Goal: Task Accomplishment & Management: Complete application form

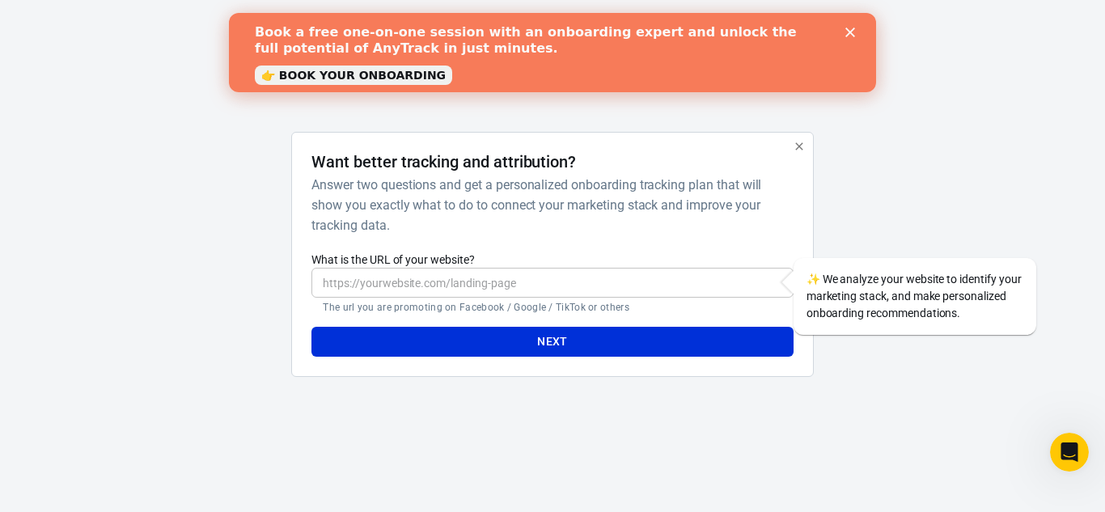
click at [851, 28] on icon "Close" at bounding box center [851, 33] width 10 height 10
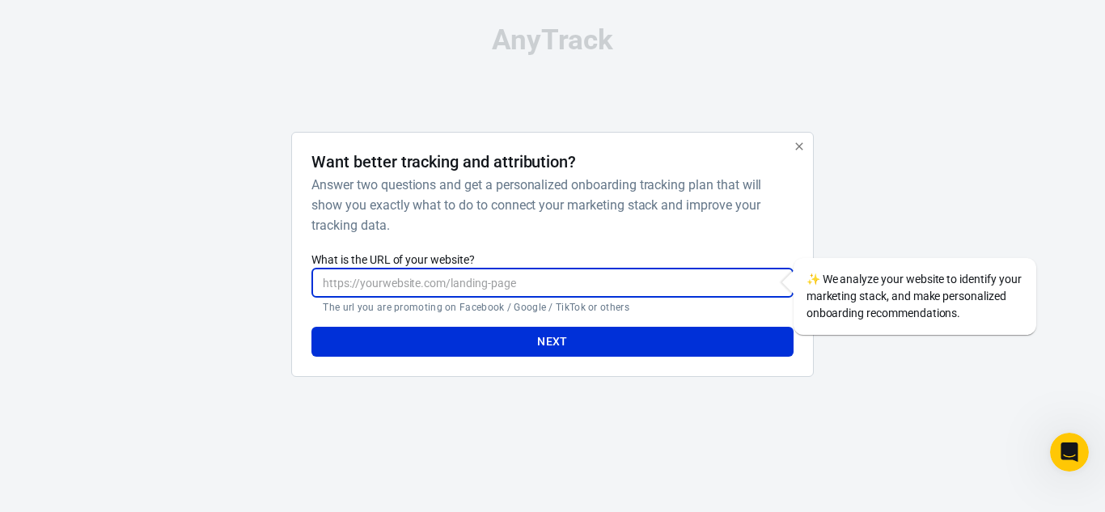
click at [401, 282] on input "What is the URL of your website?" at bounding box center [553, 283] width 482 height 30
type input "[DOMAIN_NAME]"
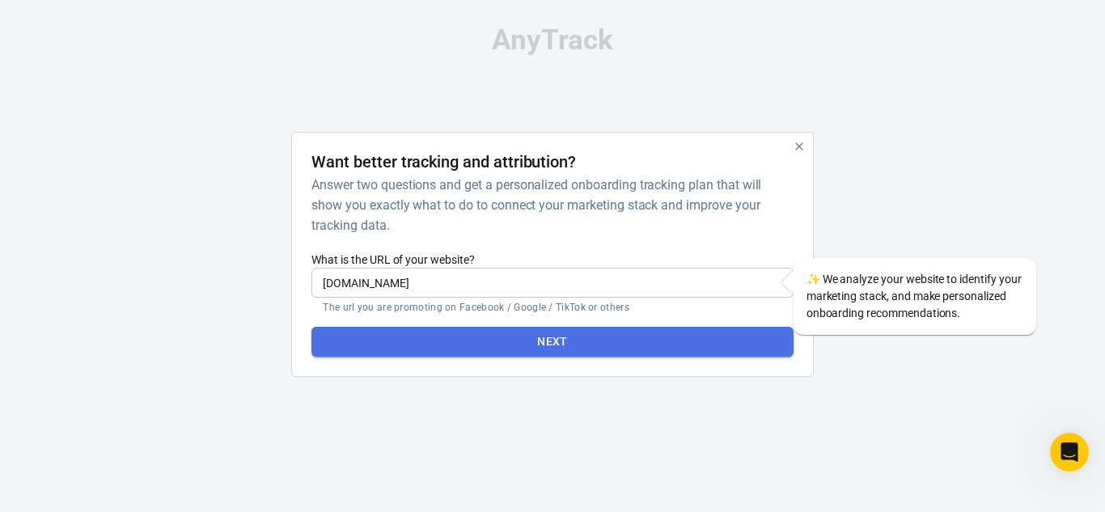
click at [562, 347] on button "Next" at bounding box center [553, 342] width 482 height 30
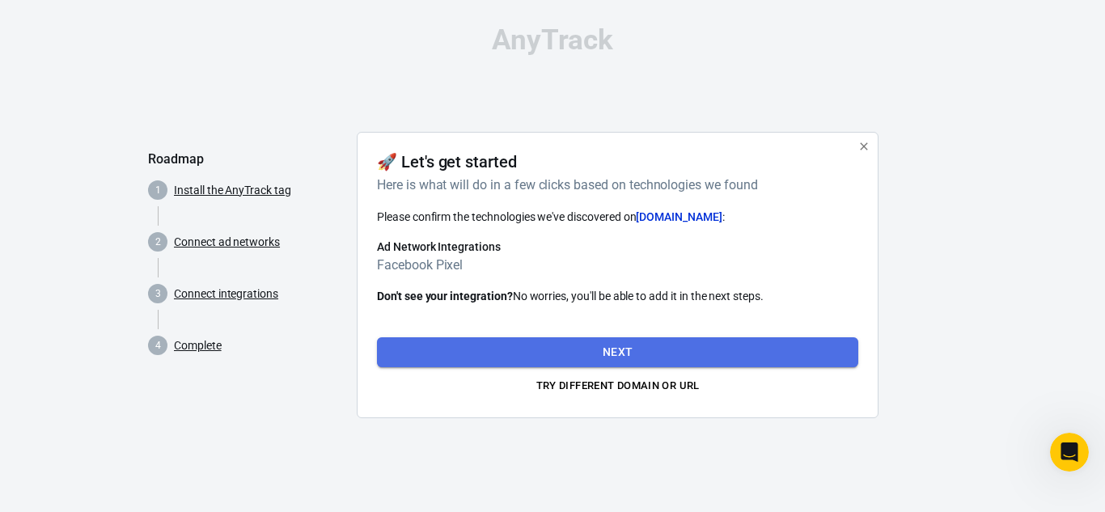
click at [645, 355] on button "Next" at bounding box center [618, 352] width 482 height 30
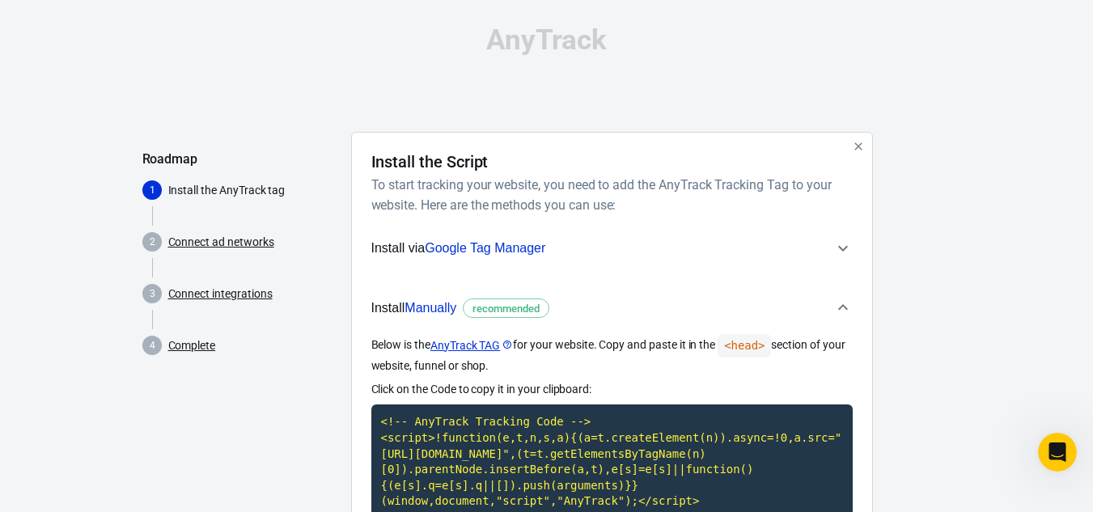
drag, startPoint x: 927, startPoint y: 55, endPoint x: 733, endPoint y: 23, distance: 196.8
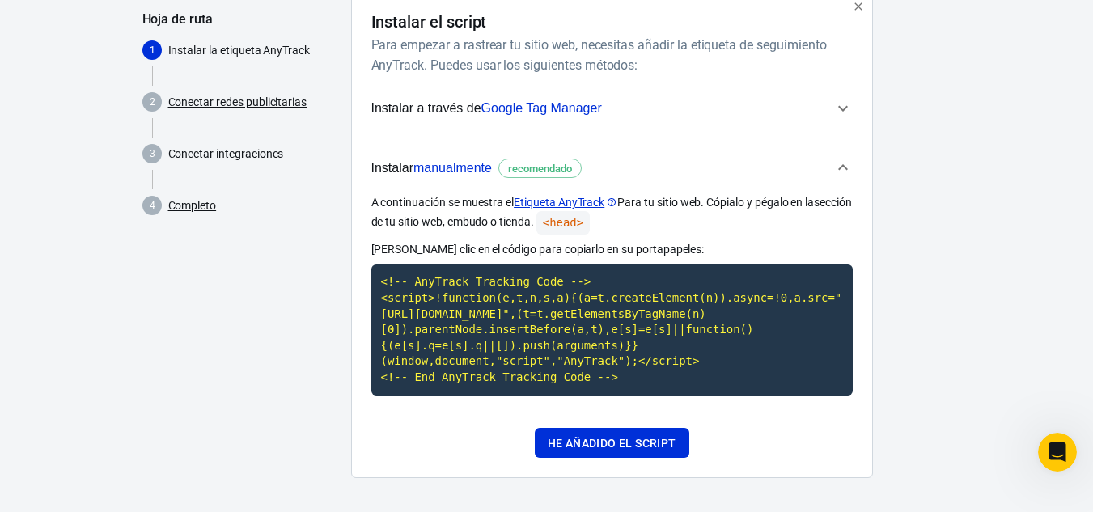
scroll to position [144, 0]
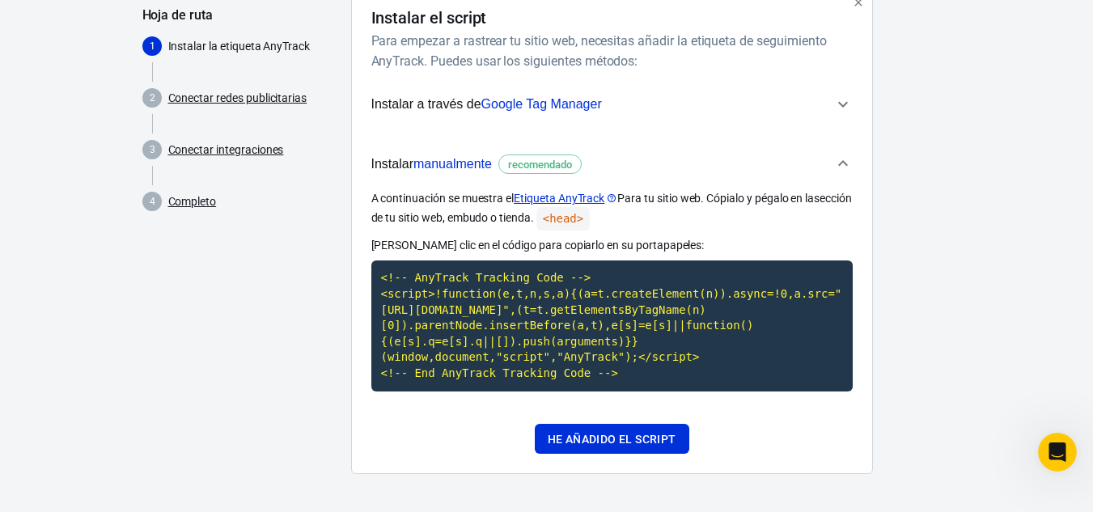
click at [569, 197] on font "Etiqueta AnyTrack" at bounding box center [559, 198] width 91 height 13
click at [598, 435] on font "He añadido el script" at bounding box center [612, 439] width 129 height 13
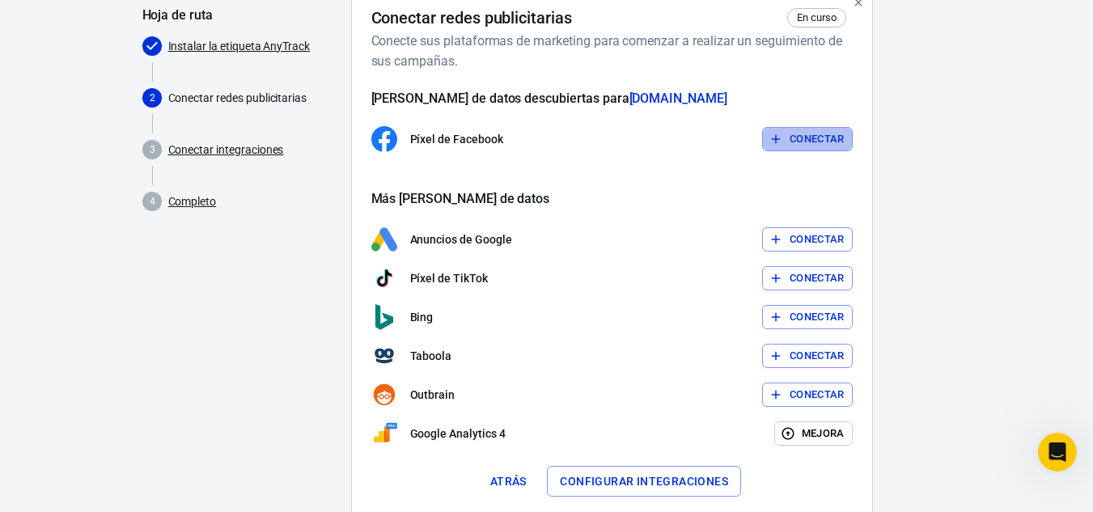
click at [792, 142] on font "Conectar" at bounding box center [817, 139] width 55 height 12
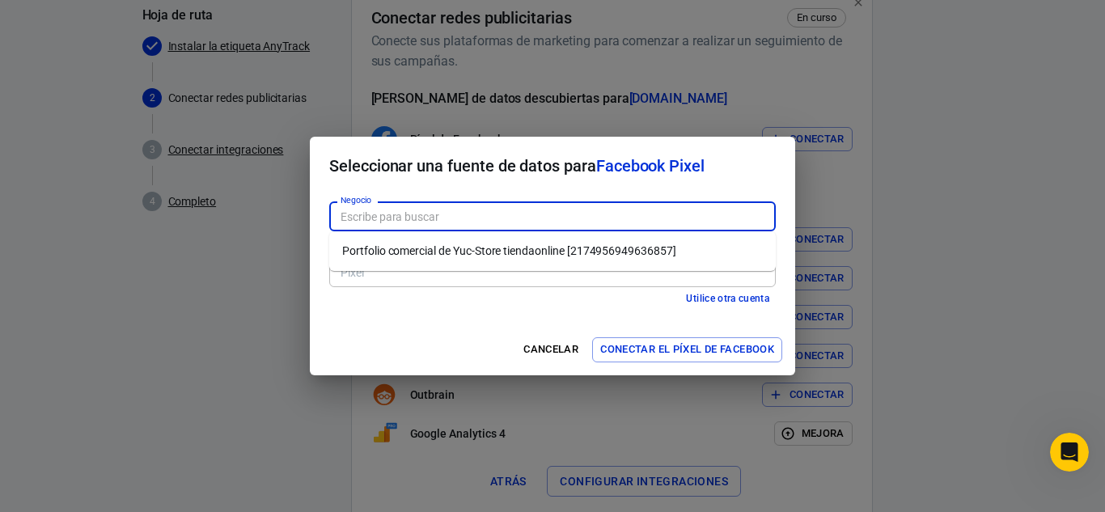
click at [585, 214] on input "Negocio" at bounding box center [551, 216] width 435 height 20
click at [578, 249] on font "Portafolio comercial de Yuc-Store tiendaonline [2174956949636857]" at bounding box center [512, 250] width 341 height 13
type input "Portfolio comercial de Yuc-Store tiendaonline [2174956949636857]"
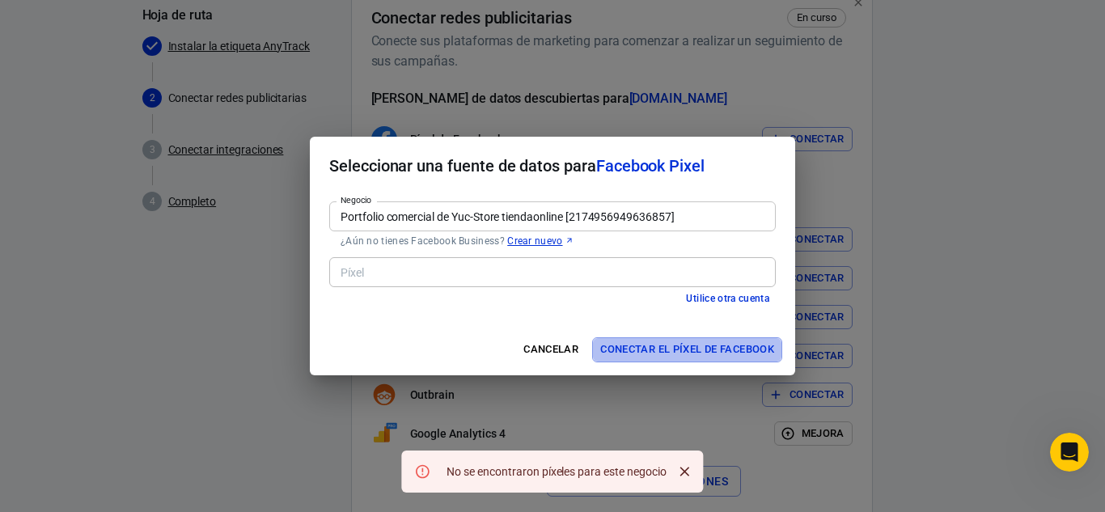
click at [643, 346] on font "Conectar el píxel de Facebook" at bounding box center [687, 349] width 174 height 12
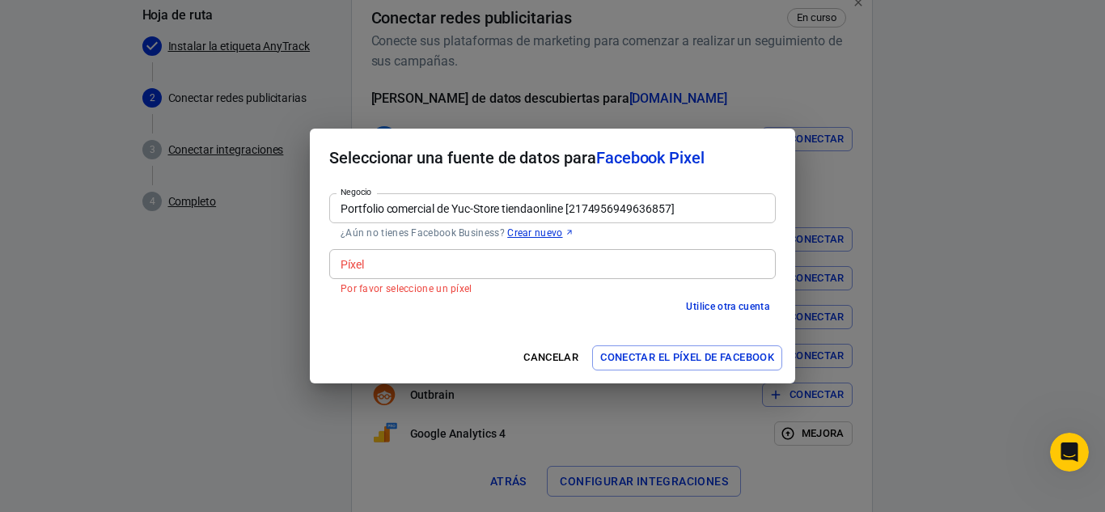
click at [392, 291] on font "Por favor seleccione un píxel" at bounding box center [407, 288] width 132 height 11
click at [379, 264] on div "Píxel" at bounding box center [552, 264] width 447 height 30
drag, startPoint x: 393, startPoint y: 276, endPoint x: 620, endPoint y: 361, distance: 242.0
click at [620, 361] on form "Seleccionar una fuente de datos para Facebook Pixel Negocio Portfolio comercial…" at bounding box center [553, 256] width 486 height 255
click at [620, 361] on font "Conectar el píxel de Facebook" at bounding box center [687, 357] width 174 height 12
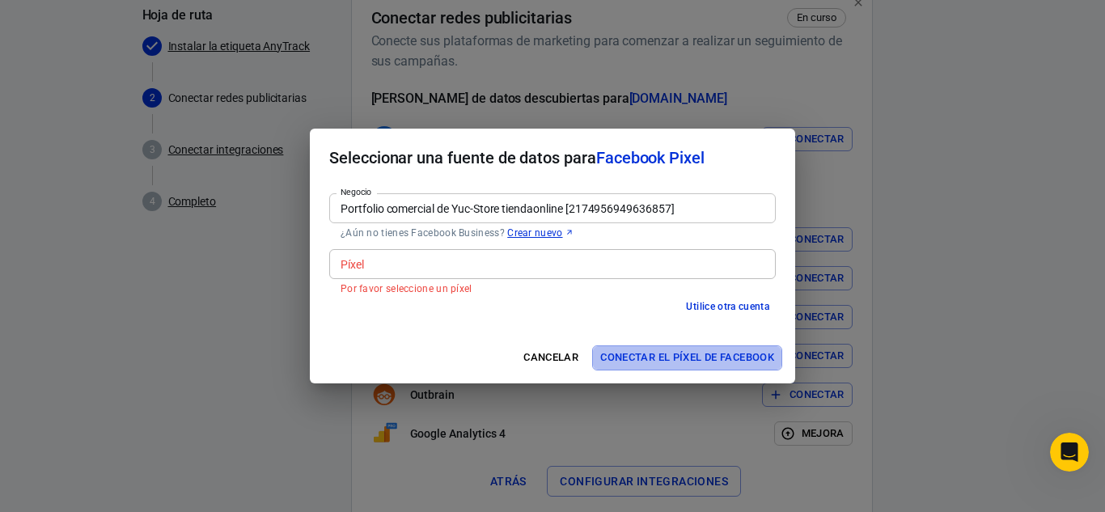
click at [620, 361] on font "Conectar el píxel de Facebook" at bounding box center [687, 357] width 174 height 12
click at [440, 276] on div "Píxel" at bounding box center [552, 264] width 447 height 30
drag, startPoint x: 440, startPoint y: 276, endPoint x: 422, endPoint y: 287, distance: 21.8
click at [422, 287] on div "Píxel Píxel Por favor seleccione un píxel" at bounding box center [552, 272] width 447 height 46
click at [422, 287] on font "Por favor seleccione un píxel" at bounding box center [407, 288] width 132 height 11
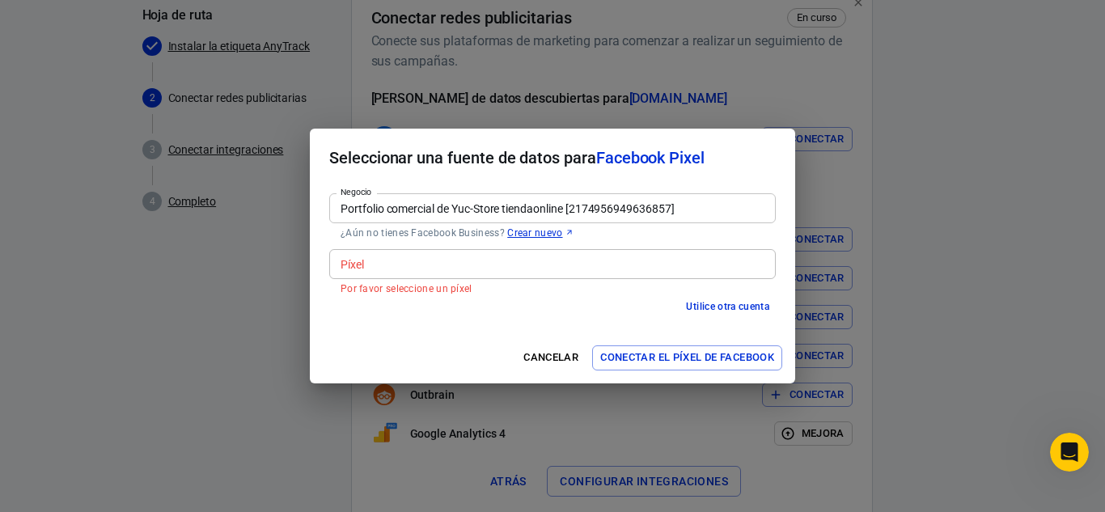
click at [643, 354] on font "Conectar el píxel de Facebook" at bounding box center [687, 357] width 174 height 12
click at [387, 287] on font "Por favor seleccione un píxel" at bounding box center [407, 288] width 132 height 11
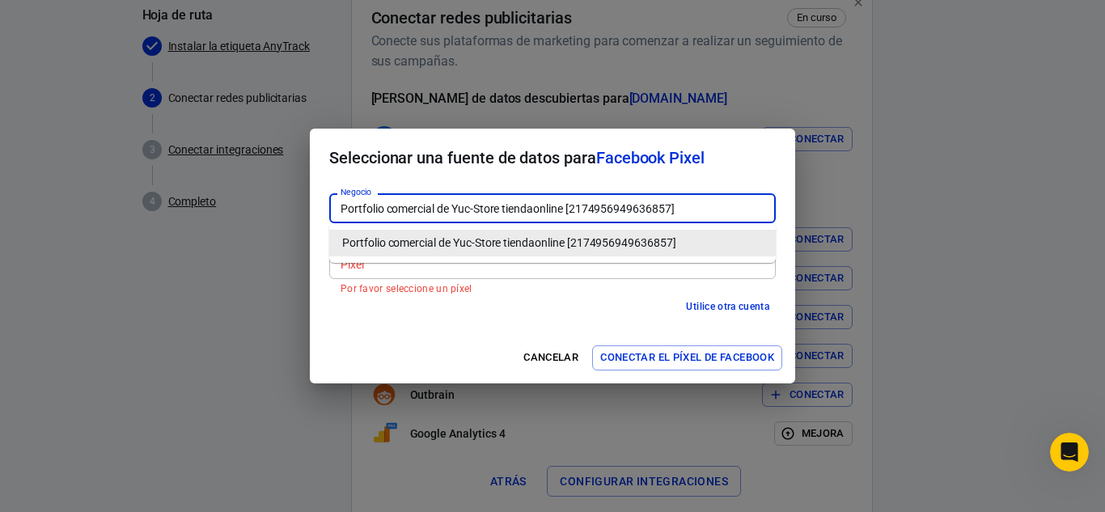
click at [681, 208] on input "Portfolio comercial de Yuc-Store tiendaonline [2174956949636857]" at bounding box center [551, 208] width 435 height 20
click at [583, 275] on div "Píxel" at bounding box center [552, 264] width 447 height 30
click at [559, 260] on ul "Portafolio comercial de Yuc-Store tiendaonline [2174956949636857]" at bounding box center [552, 243] width 447 height 40
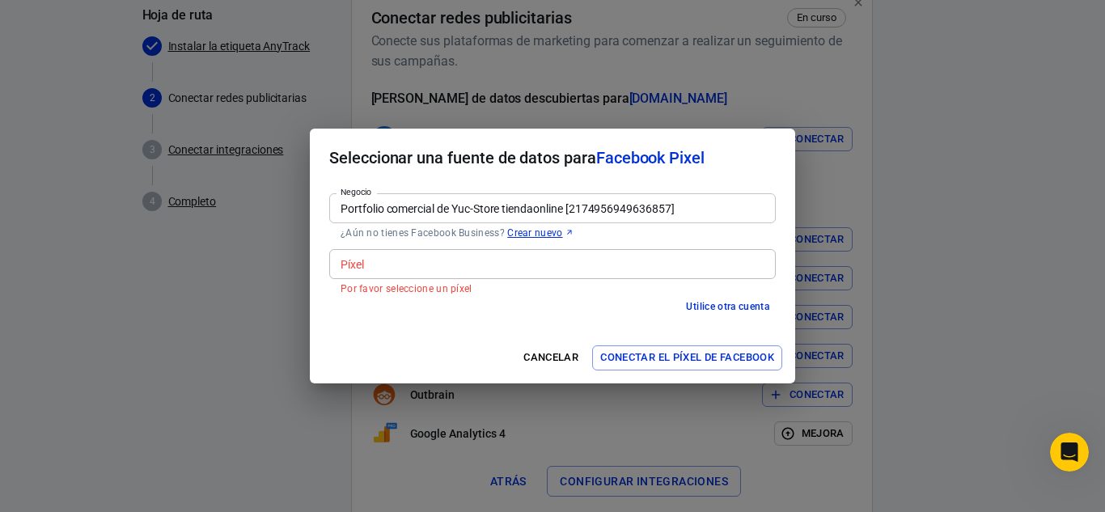
click at [422, 289] on div "Píxel Píxel Por favor seleccione un píxel" at bounding box center [552, 272] width 447 height 46
click at [422, 289] on font "Por favor seleccione un píxel" at bounding box center [407, 288] width 132 height 11
click at [728, 304] on font "Utilice otra cuenta" at bounding box center [727, 307] width 83 height 11
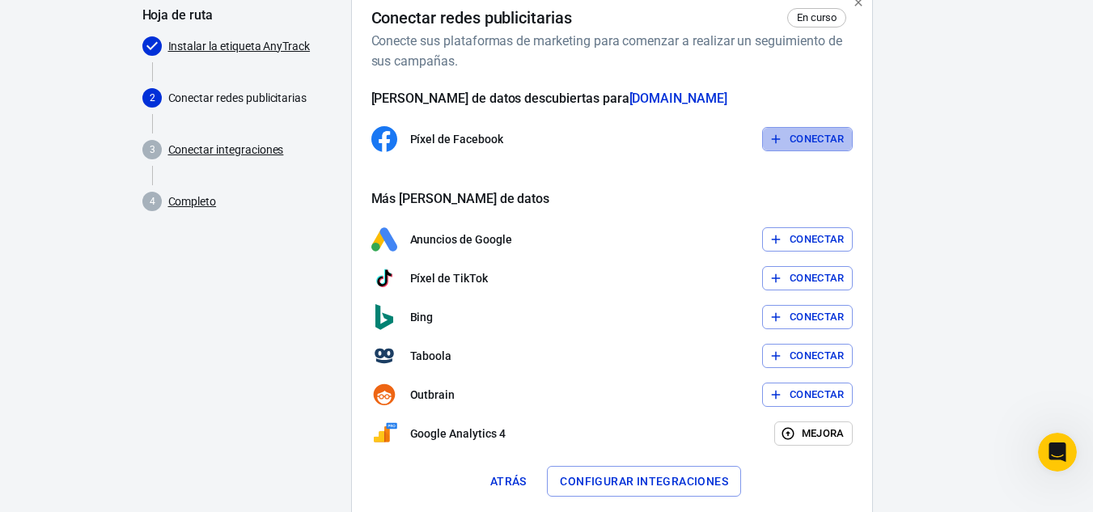
click at [814, 138] on font "Conectar" at bounding box center [817, 139] width 55 height 12
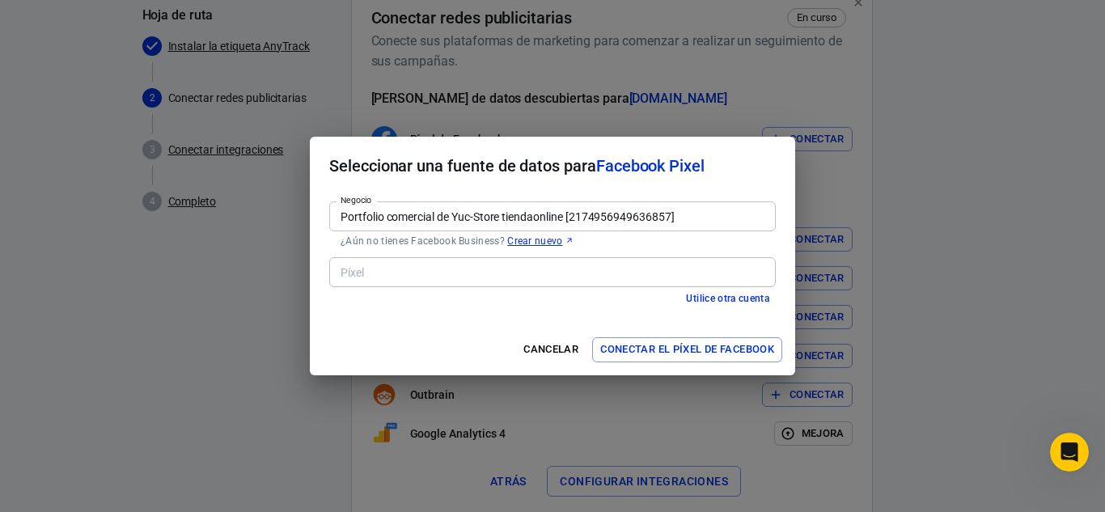
click at [692, 217] on input "Portfolio comercial de Yuc-Store tiendaonline [2174956949636857]" at bounding box center [551, 216] width 435 height 20
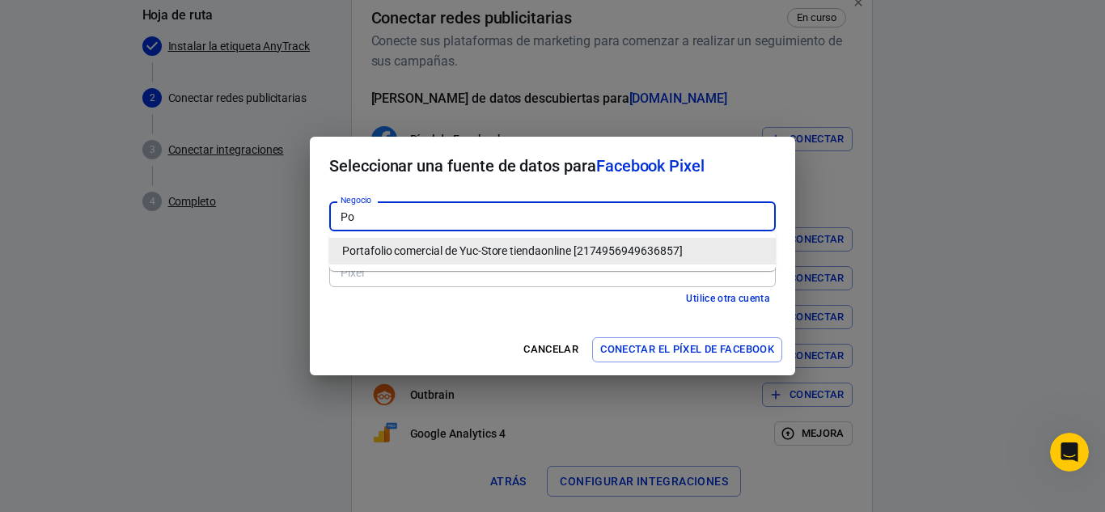
type input "P"
paste input "2044544292955755"
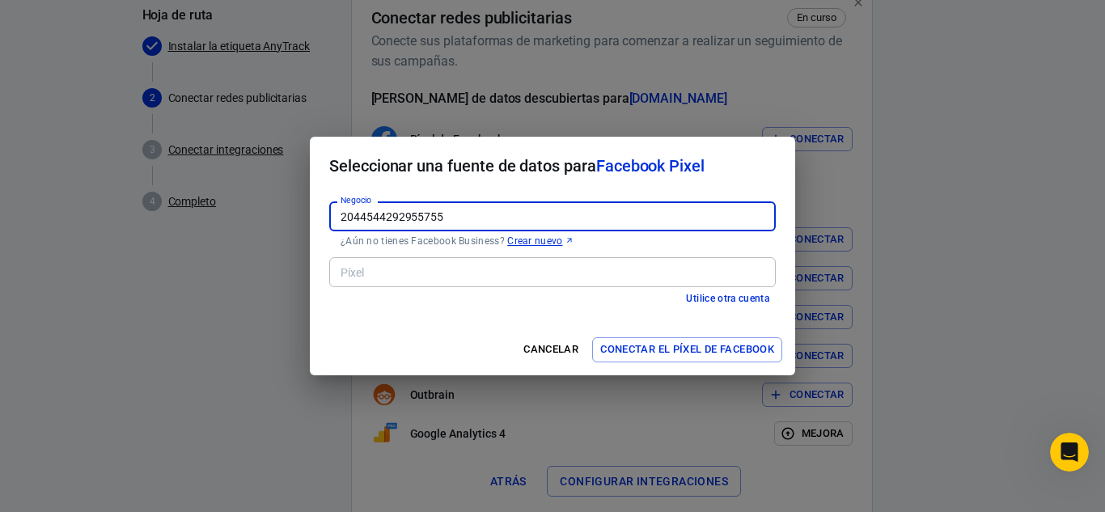
click at [711, 338] on button "Conectar el píxel de Facebook" at bounding box center [687, 349] width 190 height 25
type input "Portfolio comercial de Yuc-Store tiendaonline [2174956949636857]"
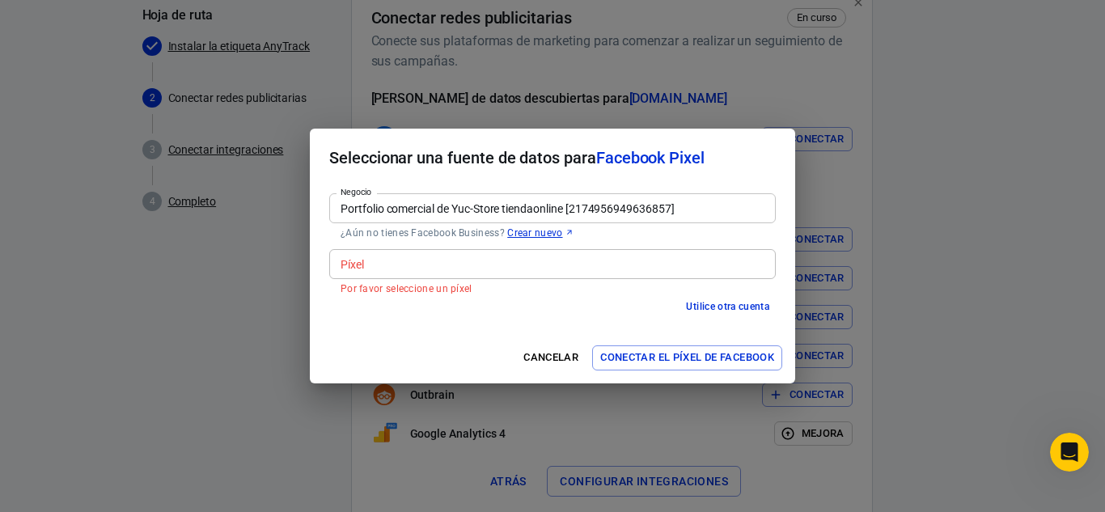
click at [442, 290] on font "Por favor seleccione un píxel" at bounding box center [407, 288] width 132 height 11
click at [679, 209] on div "Negocio Portfolio comercial de Yuc-Store tiendaonline [2174956949636857] Negoci…" at bounding box center [553, 260] width 486 height 146
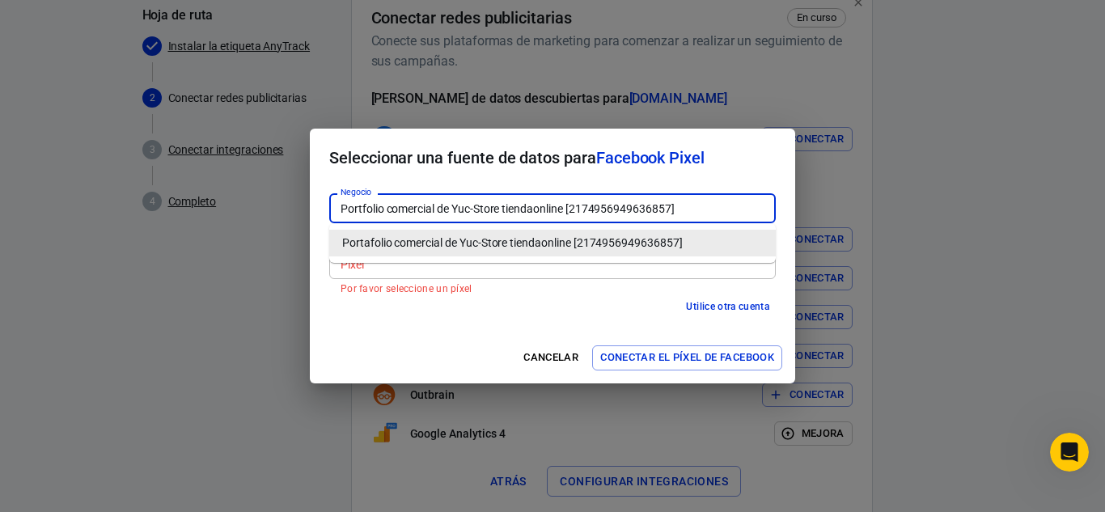
drag, startPoint x: 698, startPoint y: 208, endPoint x: 297, endPoint y: 246, distance: 403.2
click at [297, 246] on div "Seleccionar una fuente de datos para Facebook Pixel Negocio Portfolio comercial…" at bounding box center [552, 256] width 1105 height 512
click at [465, 243] on font "Portafolio comercial de Yuc-Store tiendaonline [2174956949636857]" at bounding box center [512, 242] width 341 height 13
type input "Portfolio comercial de Yuc-Store tiendaonline [2174956949636857]"
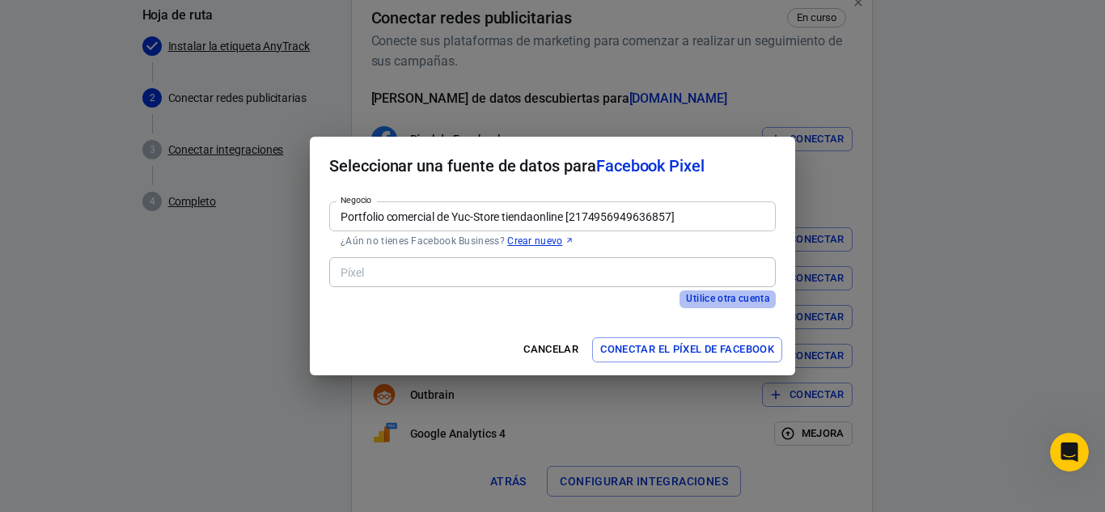
click at [731, 305] on font "Utilice otra cuenta" at bounding box center [727, 299] width 83 height 17
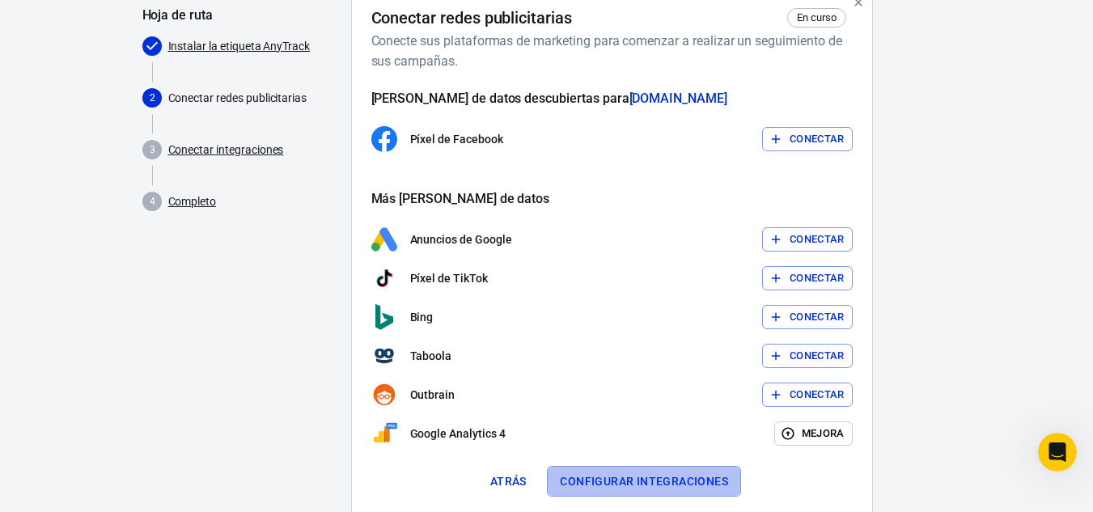
click at [674, 479] on font "Configurar integraciones" at bounding box center [644, 481] width 168 height 13
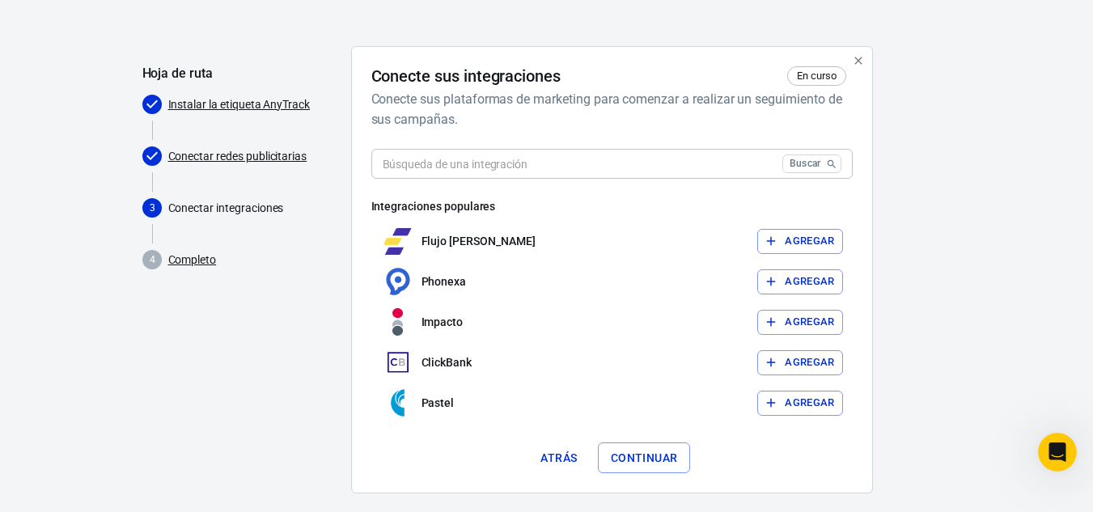
scroll to position [102, 0]
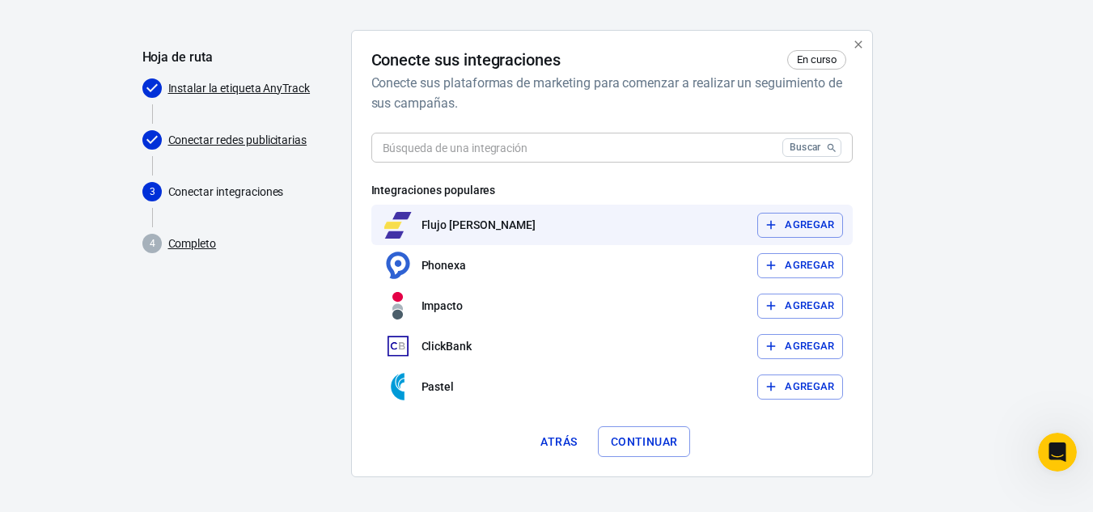
click at [486, 225] on font "Flujo [PERSON_NAME]" at bounding box center [479, 225] width 114 height 13
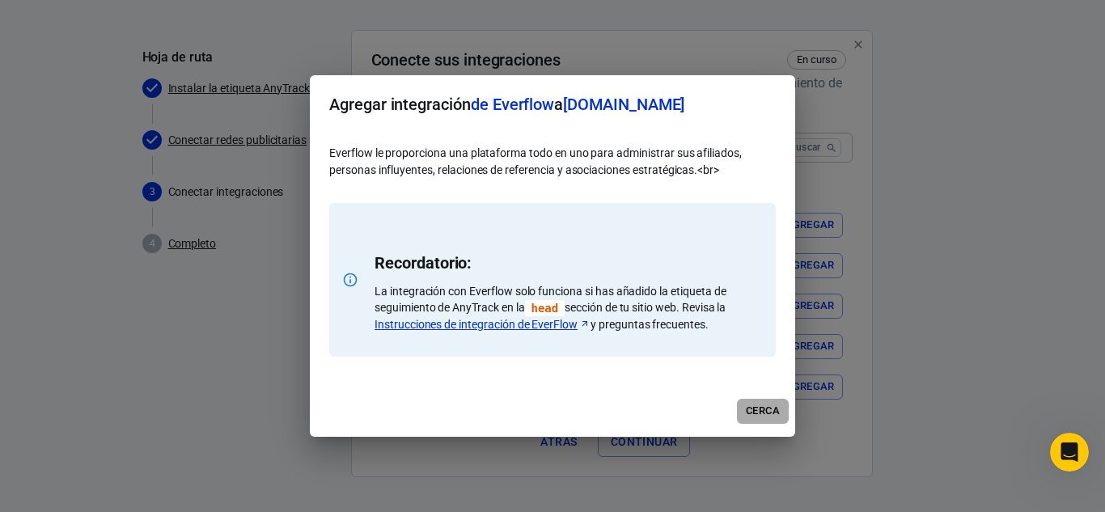
click at [754, 399] on button "Cerca" at bounding box center [763, 411] width 52 height 25
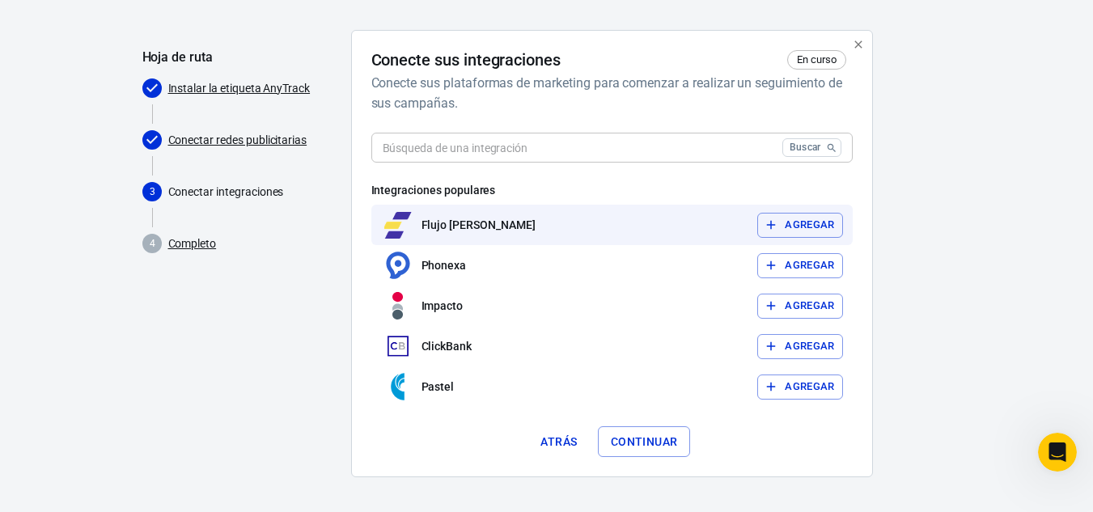
click at [813, 235] on button "Agregar" at bounding box center [800, 225] width 86 height 25
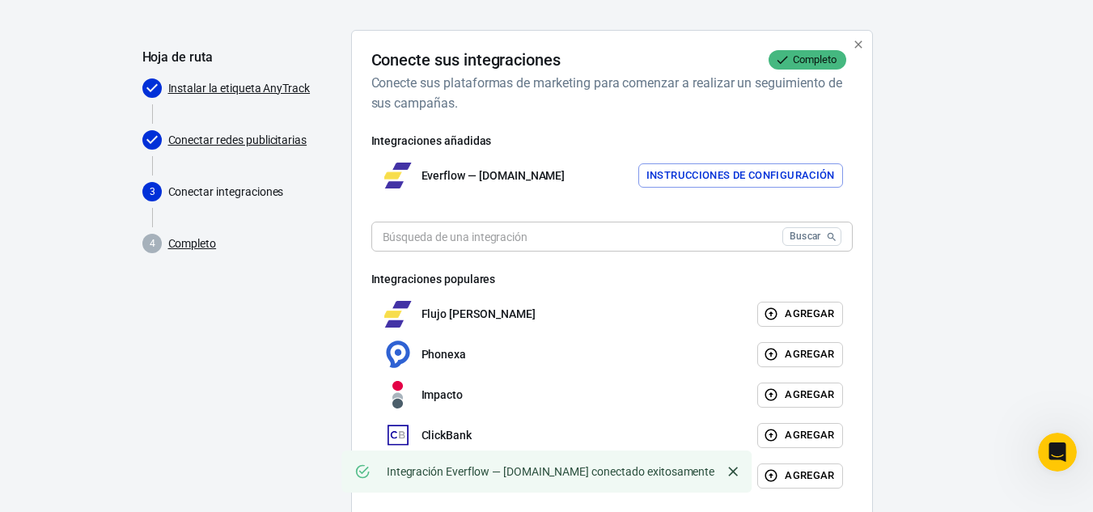
scroll to position [194, 0]
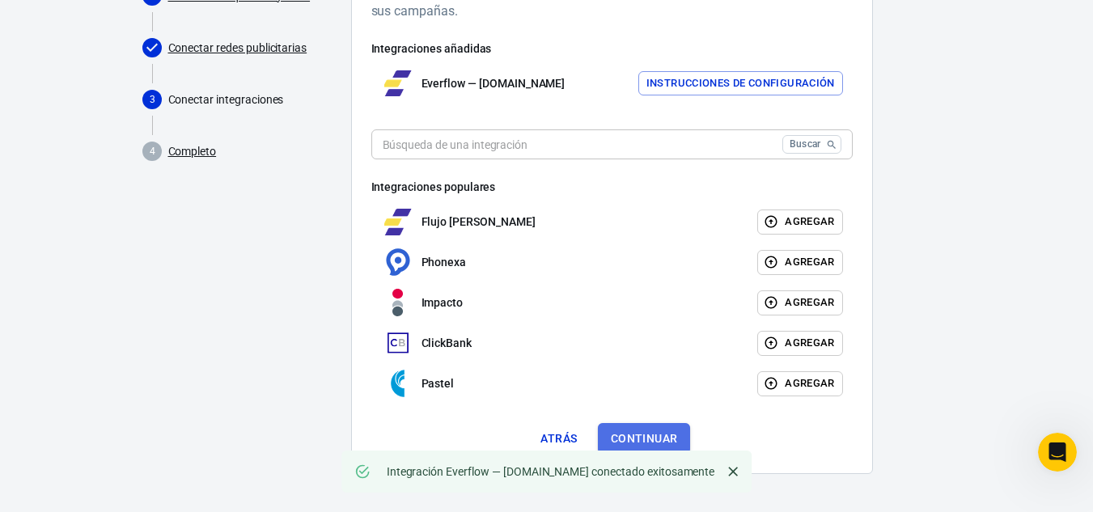
click at [635, 430] on font "Continuar" at bounding box center [644, 438] width 67 height 21
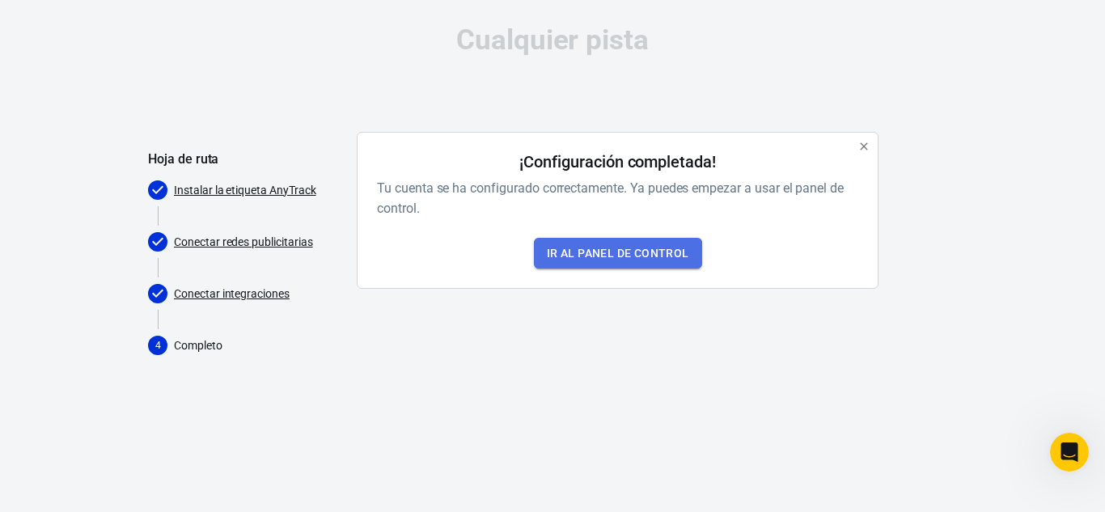
click at [601, 259] on font "Ir al panel de control" at bounding box center [618, 253] width 142 height 13
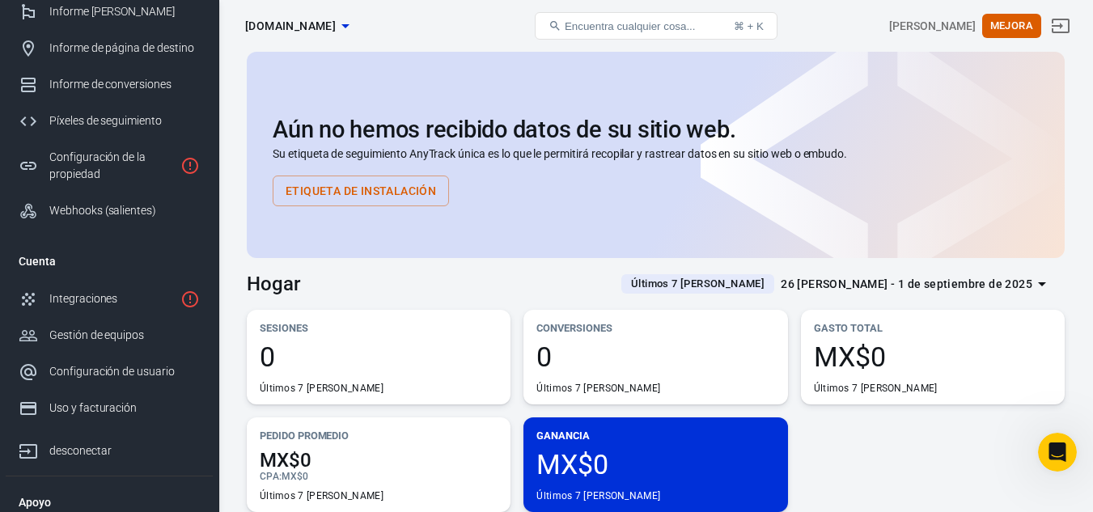
scroll to position [143, 0]
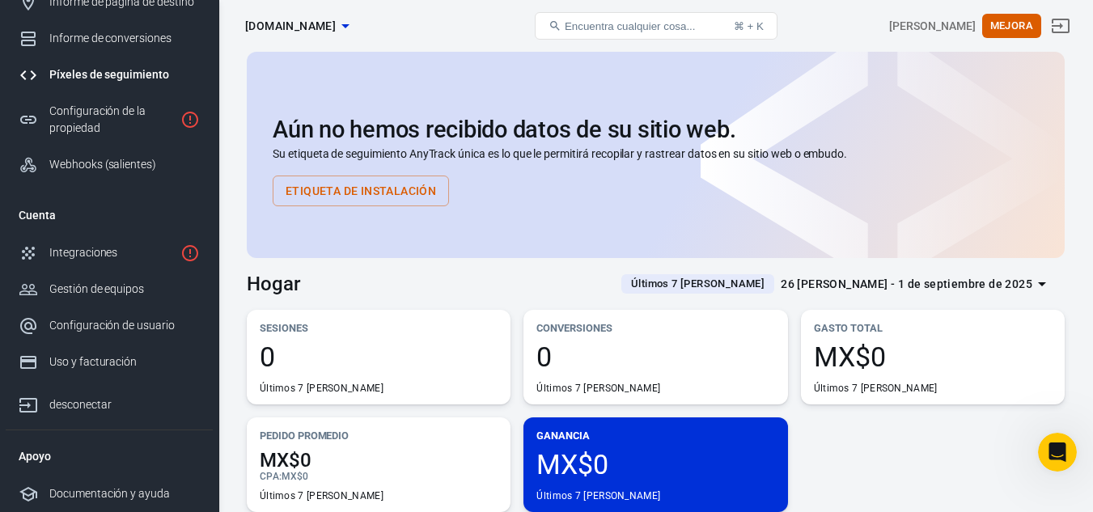
click at [117, 79] on font "Píxeles de seguimiento" at bounding box center [109, 74] width 120 height 13
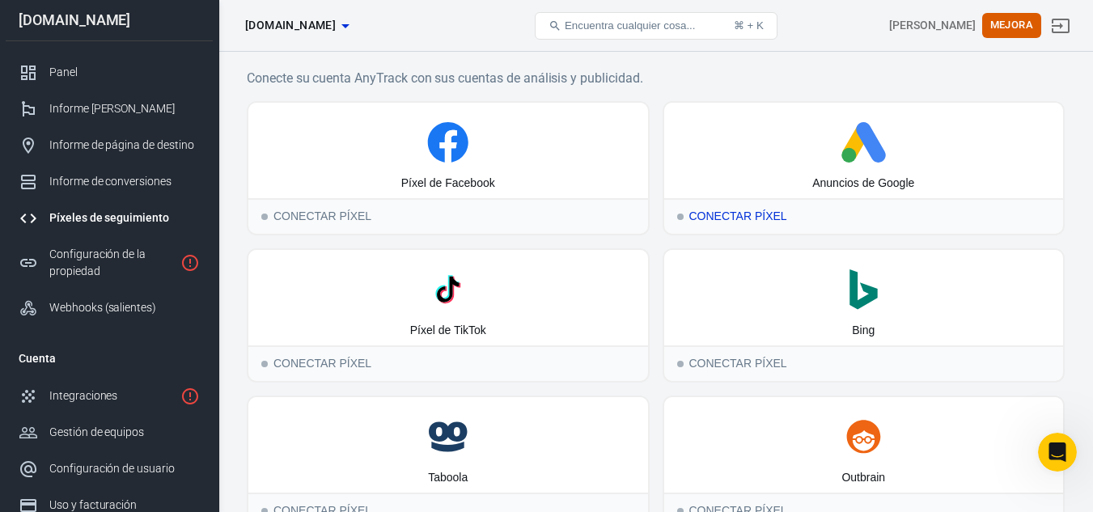
click at [763, 210] on font "Conectar píxel" at bounding box center [738, 216] width 98 height 13
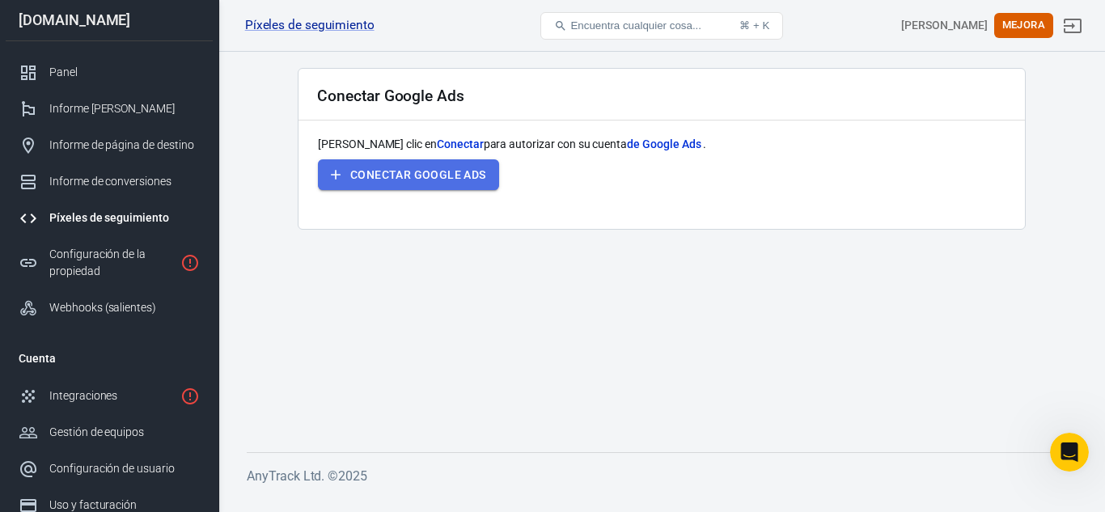
click at [456, 178] on font "Conectar Google Ads" at bounding box center [418, 174] width 136 height 13
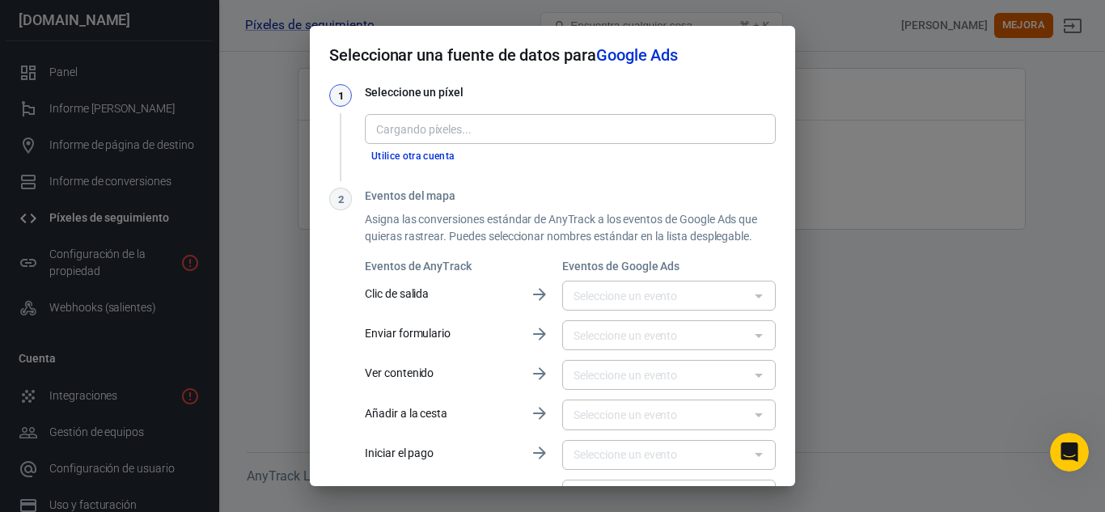
drag, startPoint x: 405, startPoint y: 125, endPoint x: 366, endPoint y: 125, distance: 38.8
click at [366, 125] on div "Píxel" at bounding box center [570, 129] width 411 height 30
click at [387, 126] on div "Píxel" at bounding box center [570, 129] width 411 height 30
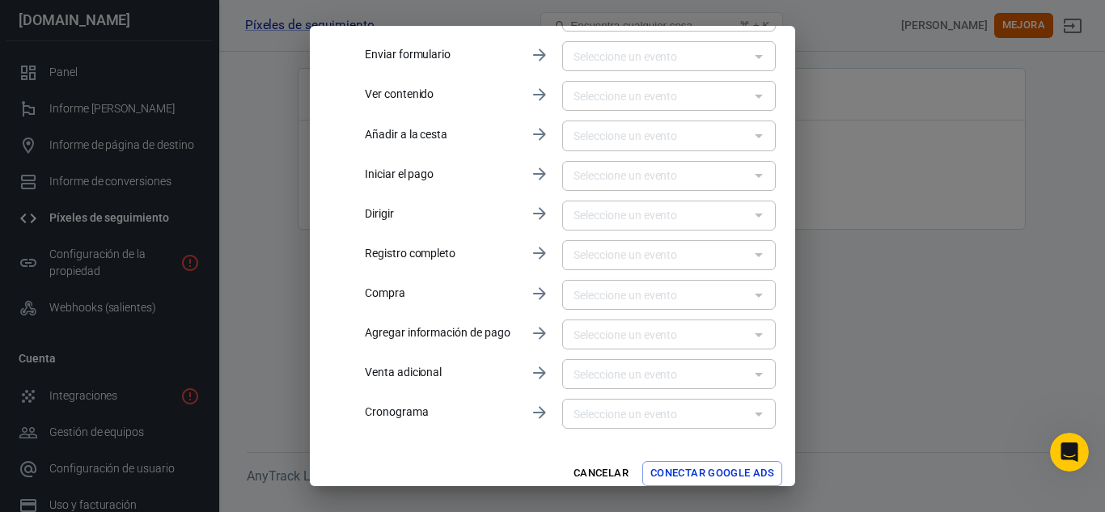
scroll to position [292, 0]
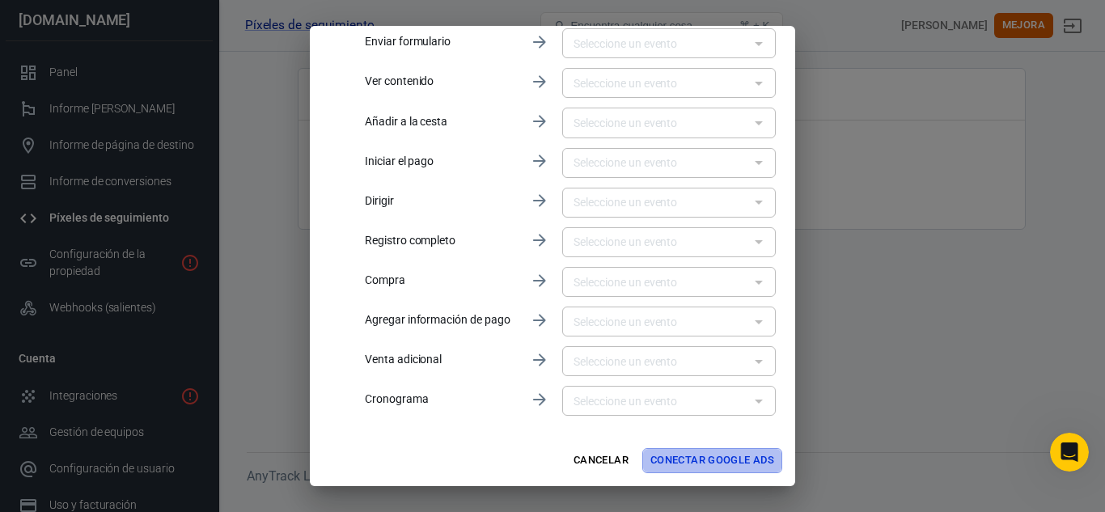
click at [695, 456] on font "Conectar Google Ads" at bounding box center [713, 461] width 124 height 12
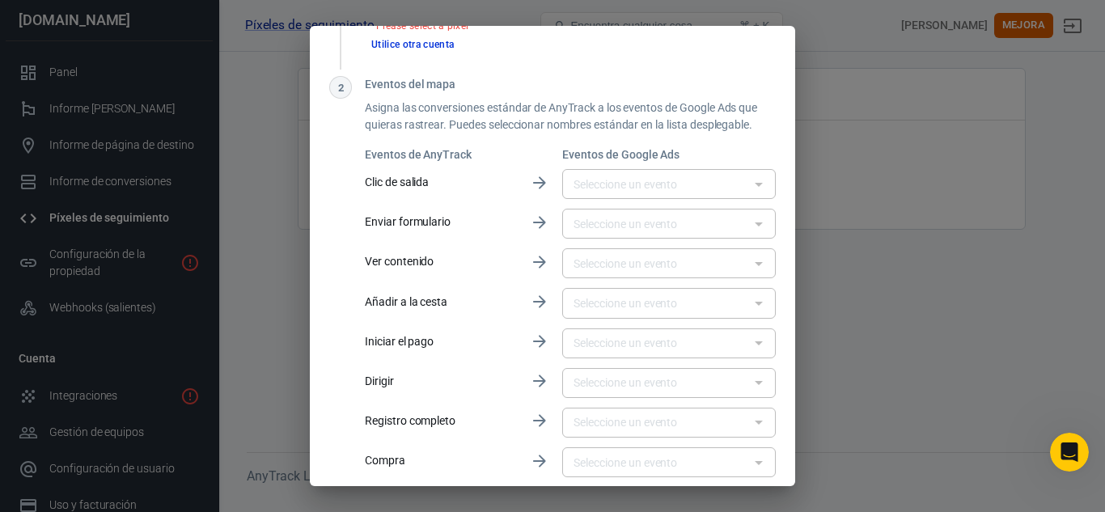
scroll to position [0, 0]
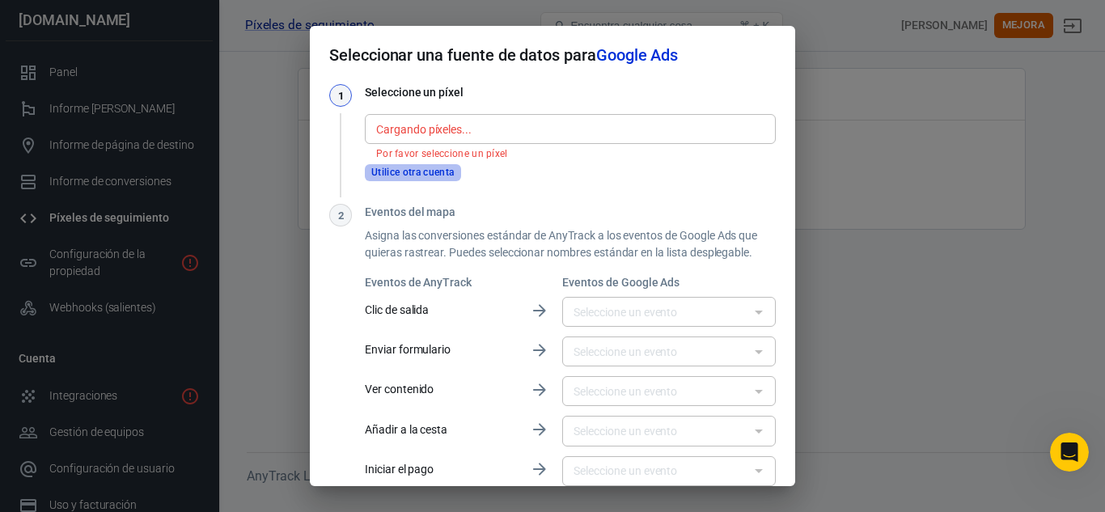
click at [428, 177] on font "Utilice otra cuenta" at bounding box center [412, 172] width 83 height 11
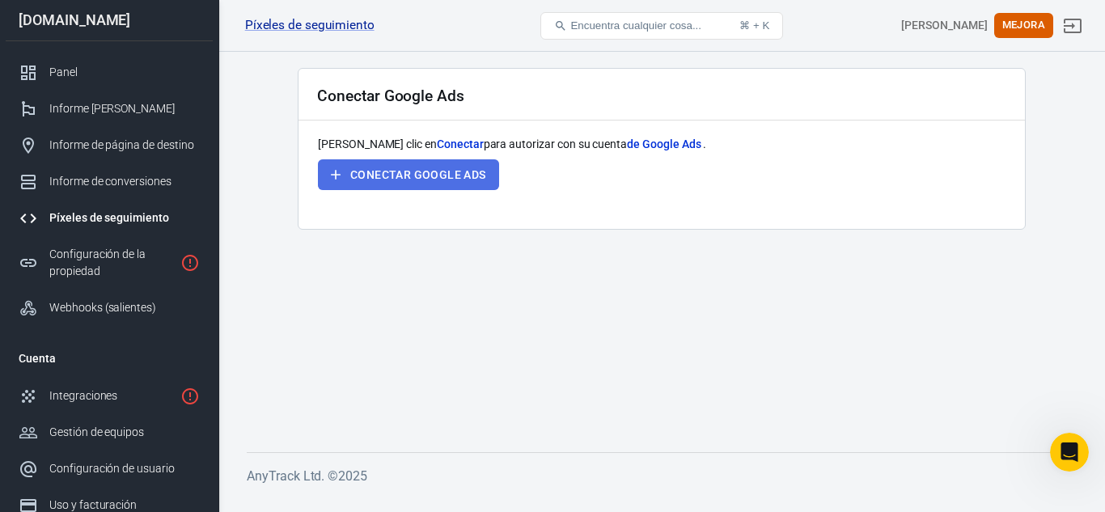
click at [428, 177] on font "Conectar Google Ads" at bounding box center [418, 174] width 136 height 13
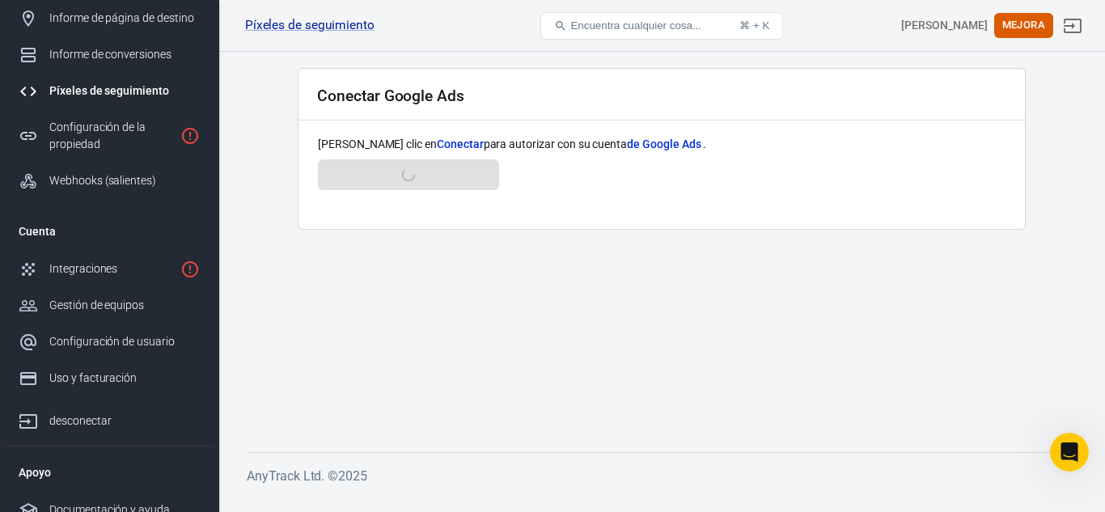
scroll to position [143, 0]
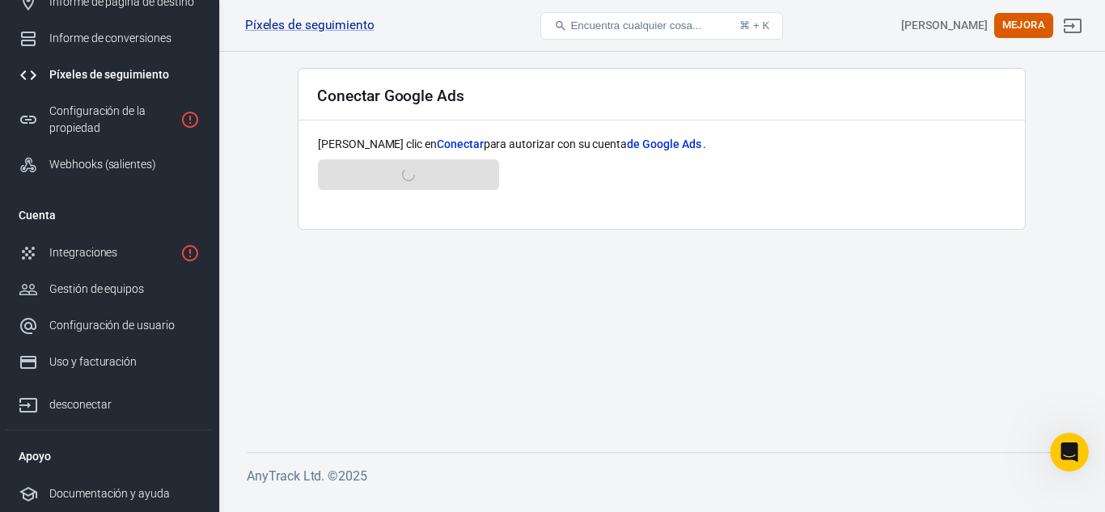
click at [431, 124] on div "Conectar Google Ads [PERSON_NAME] clic en Conectar para autorizar con su cuenta…" at bounding box center [662, 149] width 728 height 162
click at [437, 142] on font "Conectar" at bounding box center [460, 144] width 47 height 13
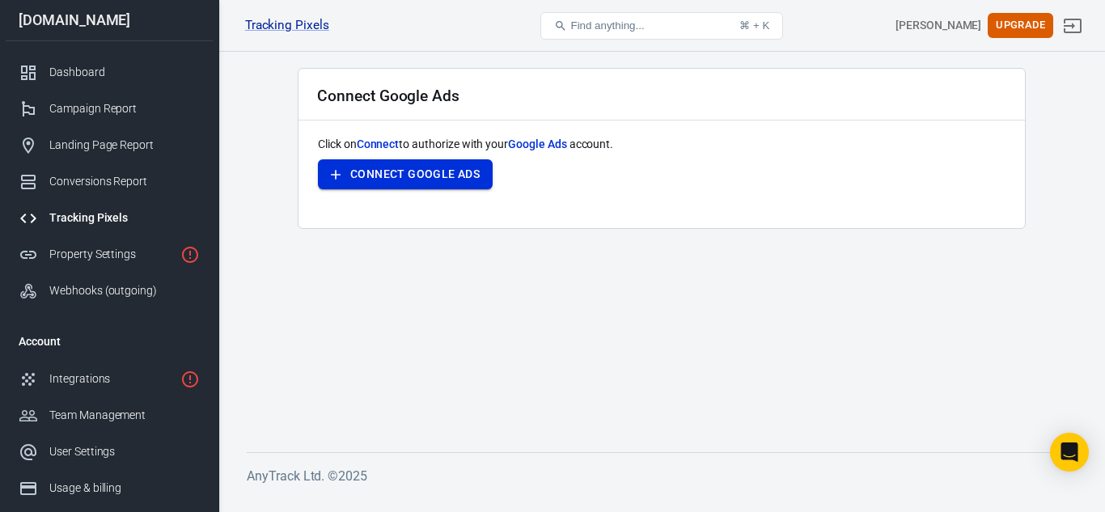
click at [367, 172] on button "Connect Google Ads" at bounding box center [405, 174] width 175 height 30
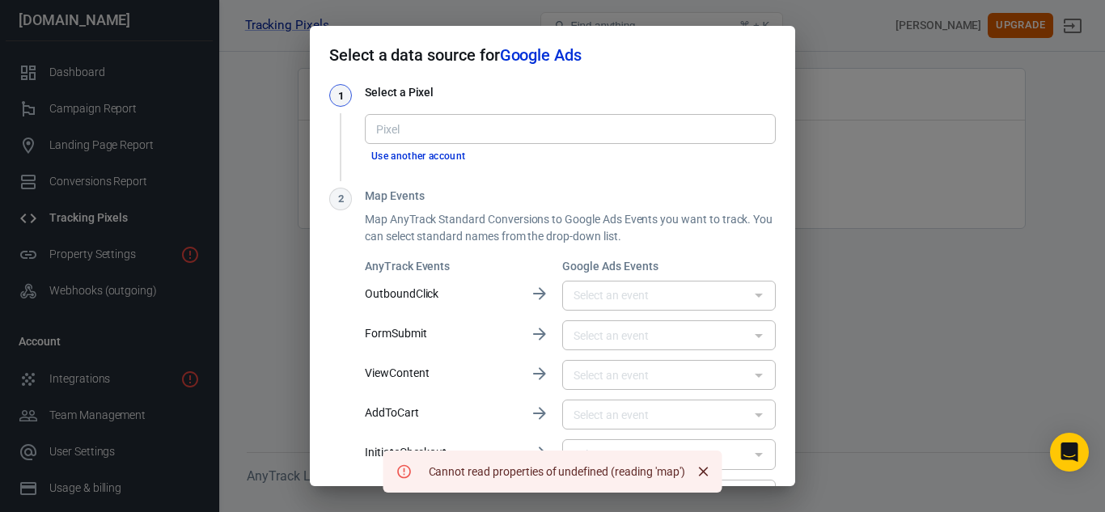
click at [694, 471] on button "Close" at bounding box center [703, 472] width 24 height 24
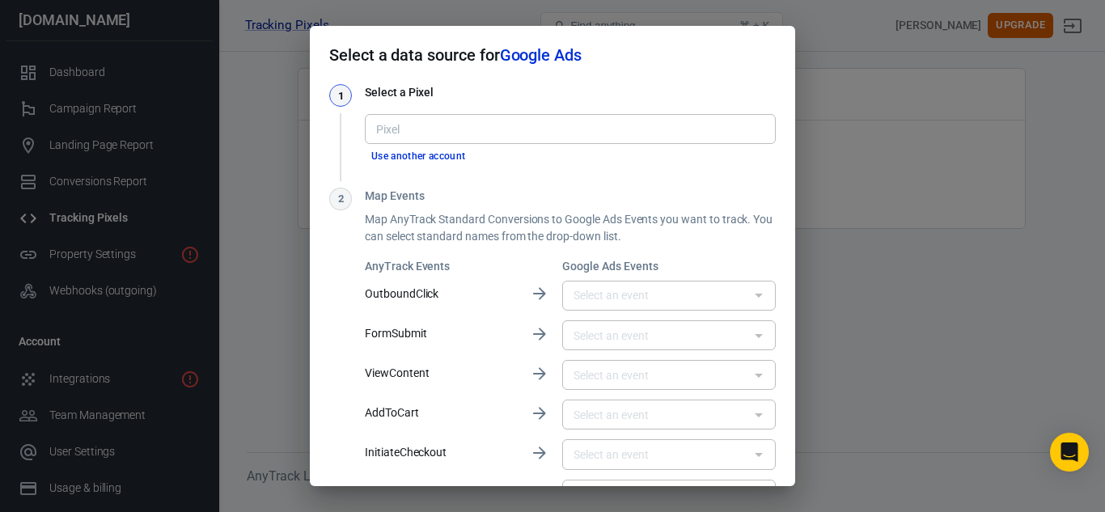
click at [869, 93] on div "Select a data source for Google Ads 1 Select a Pixel Pixel Pixel Use another ac…" at bounding box center [552, 256] width 1105 height 512
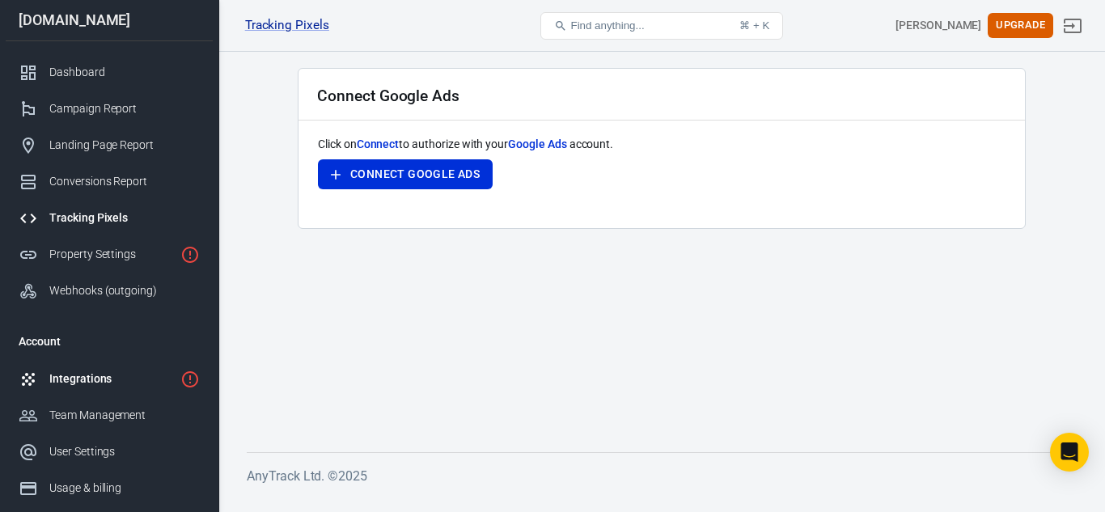
click at [101, 380] on div "Integrations" at bounding box center [111, 379] width 125 height 17
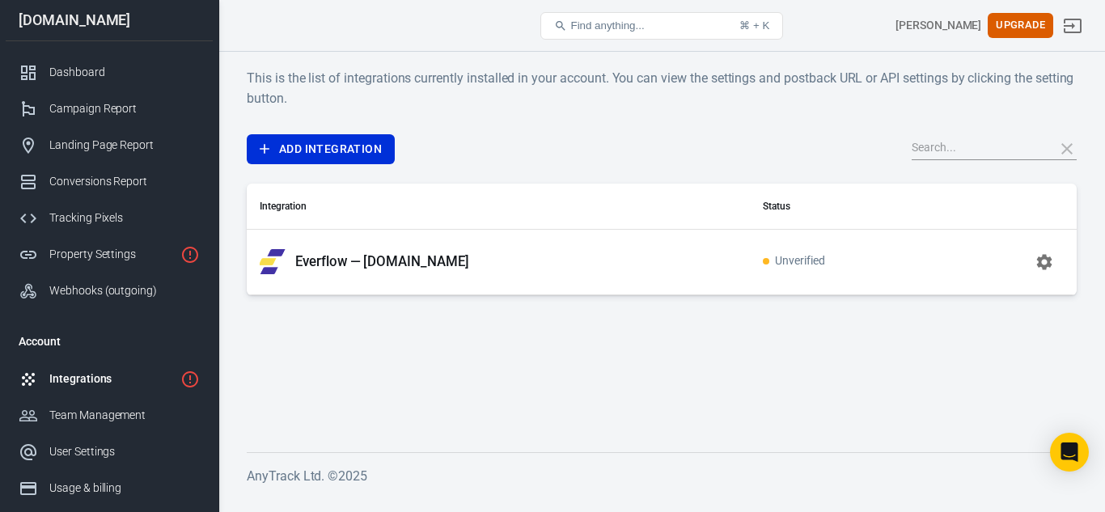
click at [813, 255] on span "Unverified" at bounding box center [794, 262] width 62 height 14
click at [1047, 261] on icon "button" at bounding box center [1044, 261] width 19 height 19
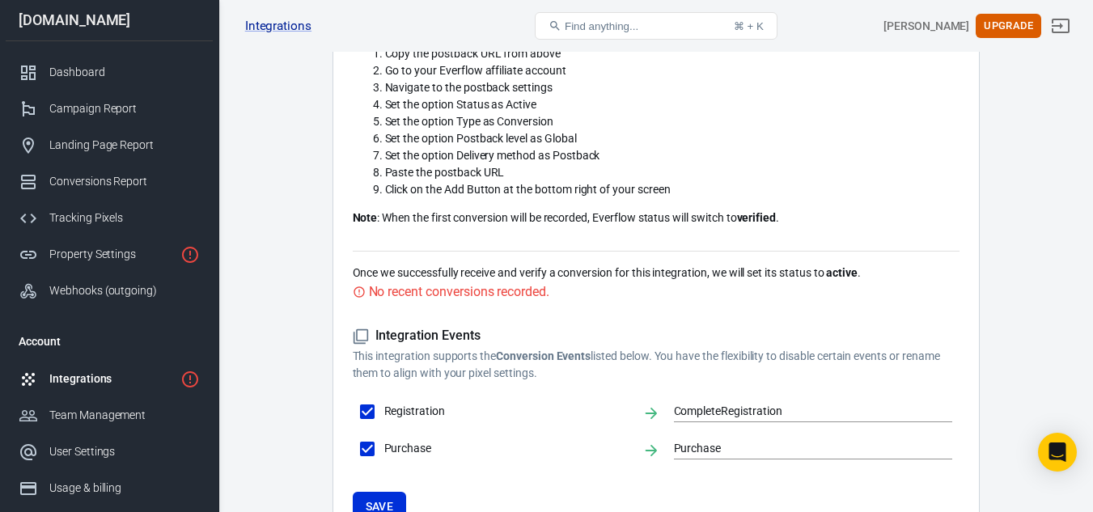
scroll to position [602, 0]
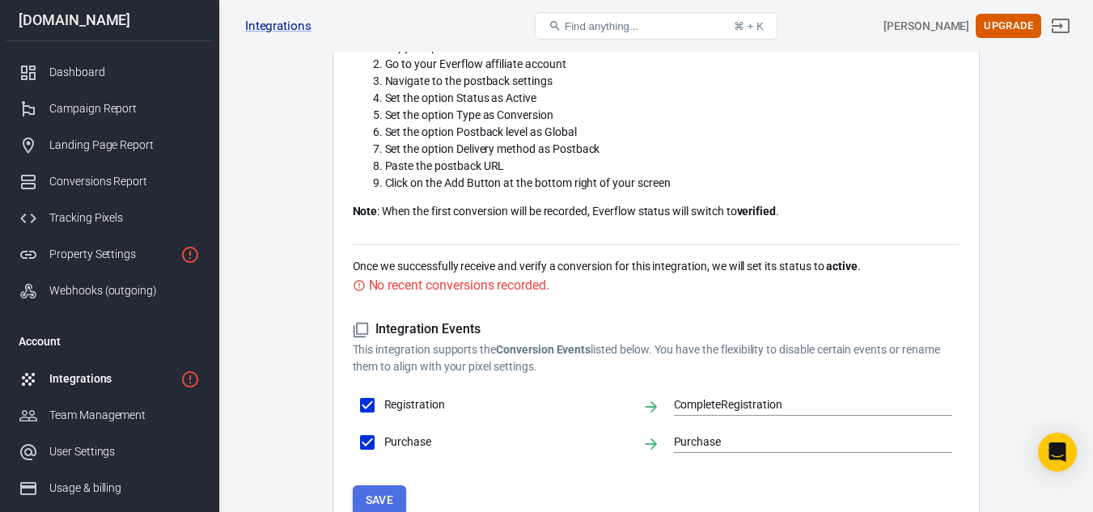
click at [378, 486] on button "Save" at bounding box center [380, 501] width 54 height 30
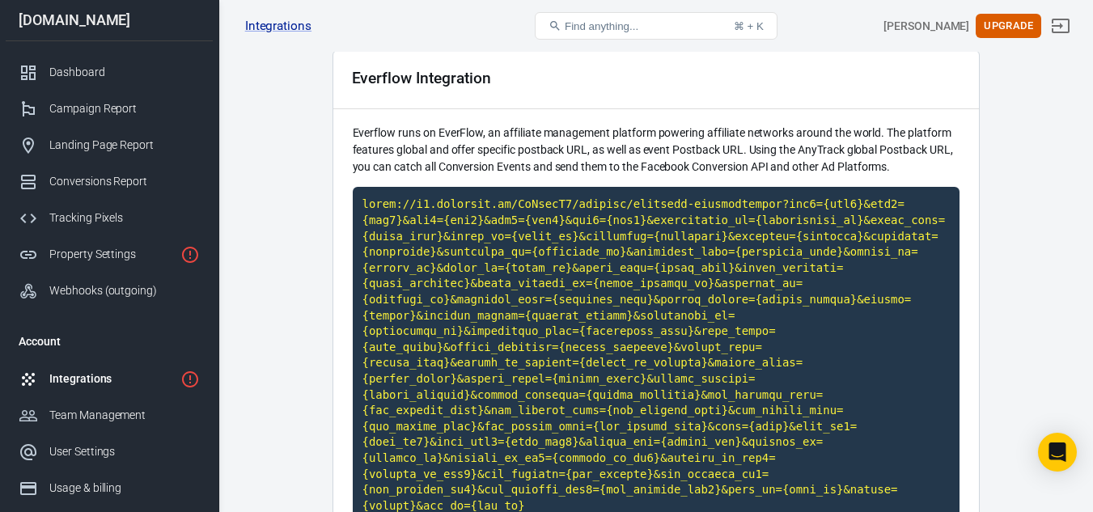
scroll to position [0, 0]
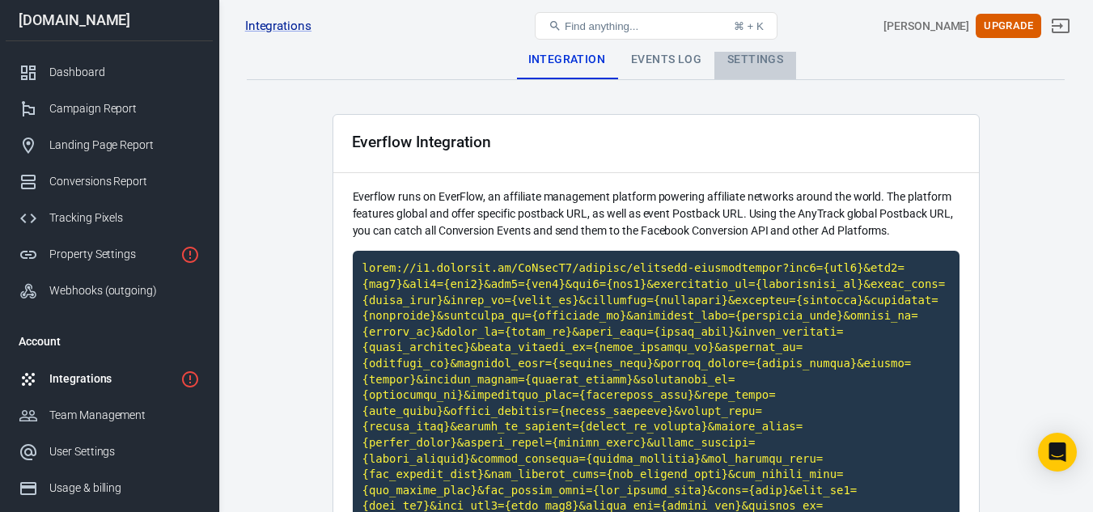
click at [745, 66] on div "Settings" at bounding box center [756, 59] width 82 height 39
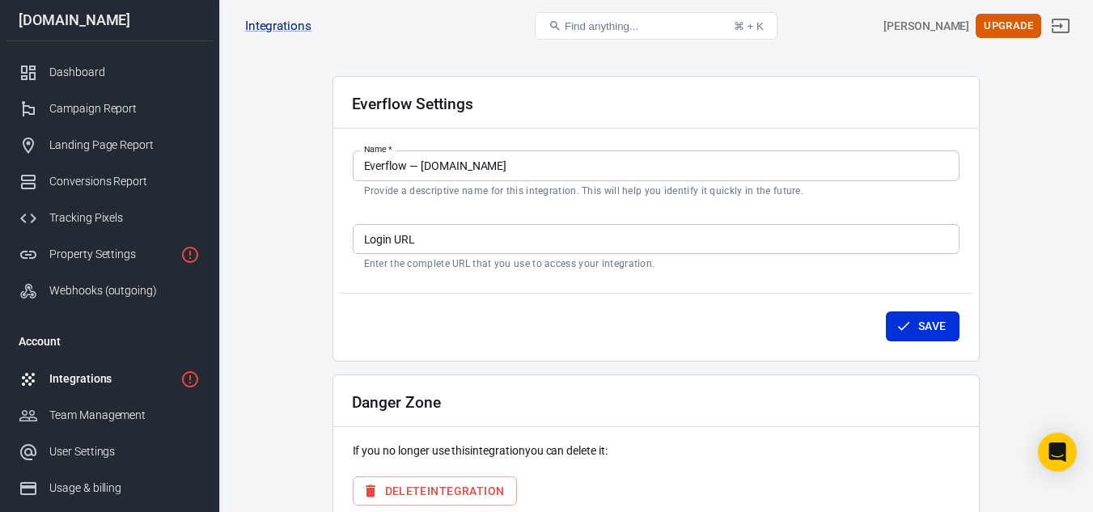
scroll to position [33, 0]
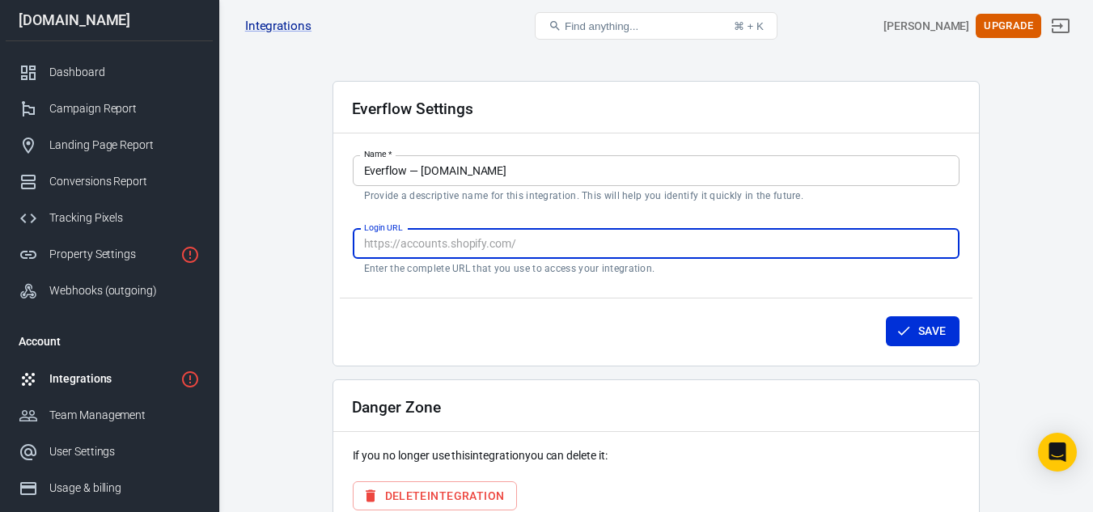
click at [457, 247] on input "Login URL" at bounding box center [656, 244] width 607 height 30
type input "h"
click at [409, 243] on input "Login URL" at bounding box center [656, 244] width 607 height 30
drag, startPoint x: 409, startPoint y: 243, endPoint x: 397, endPoint y: 250, distance: 13.5
click at [397, 250] on input "Login URL" at bounding box center [656, 244] width 607 height 30
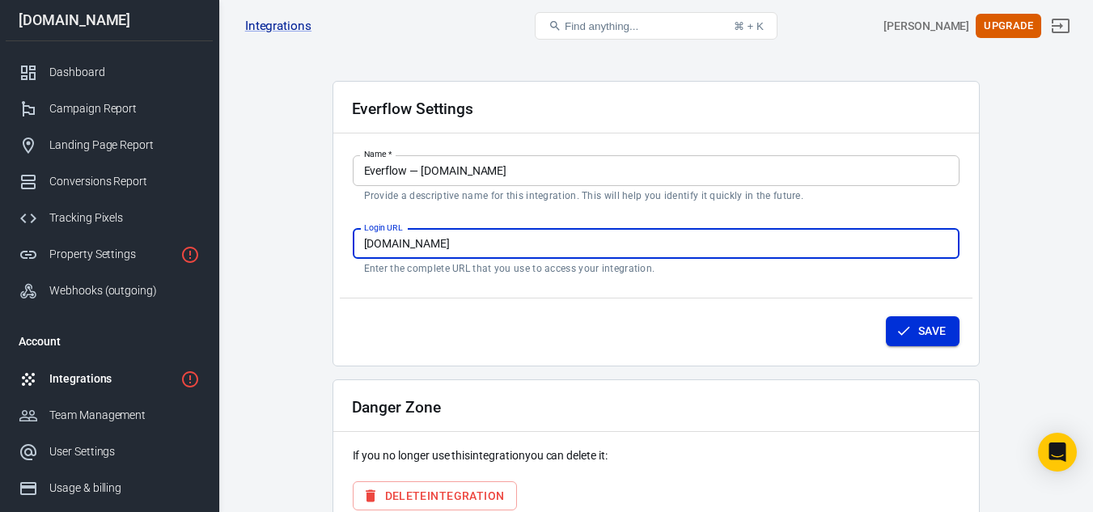
type input "www.yuc-store.com.mx"
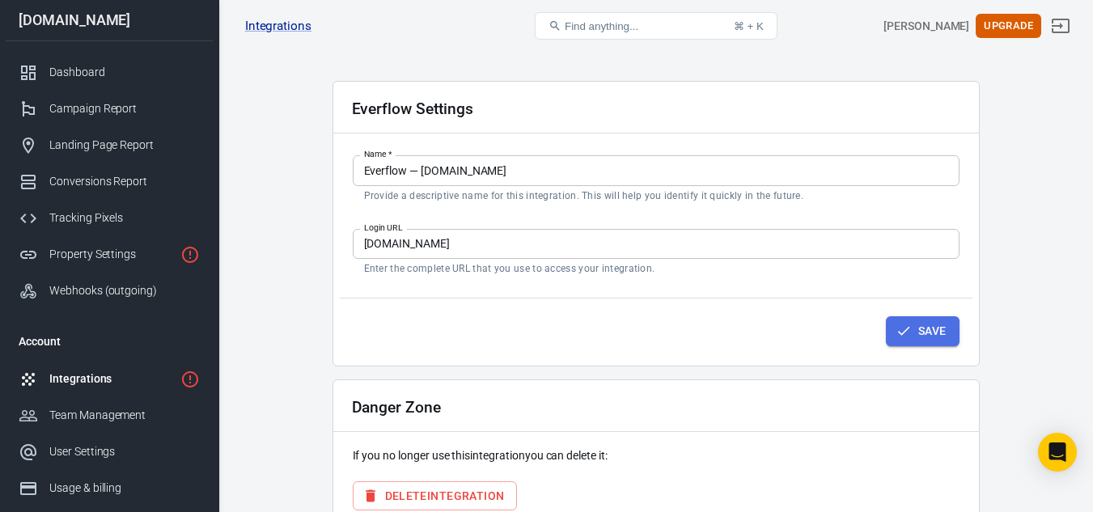
click at [938, 333] on button "Save" at bounding box center [923, 331] width 74 height 30
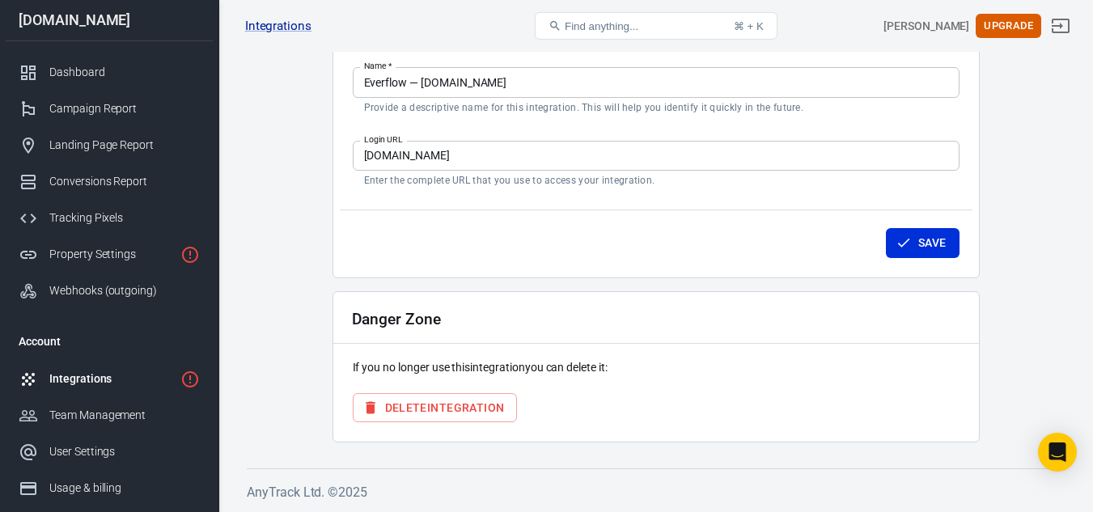
scroll to position [0, 0]
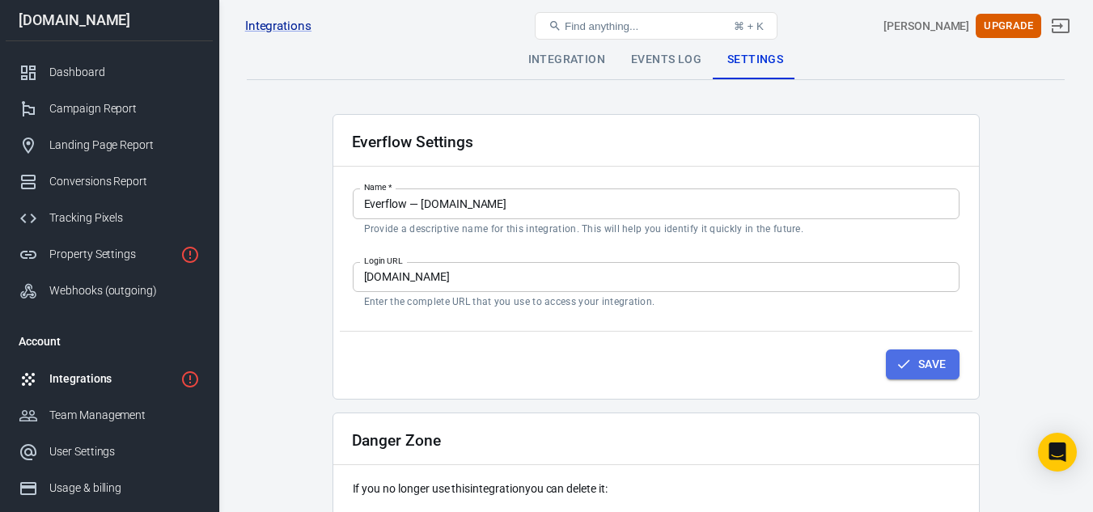
click at [906, 354] on button "Save" at bounding box center [923, 365] width 74 height 30
click at [94, 448] on div "User Settings" at bounding box center [124, 451] width 151 height 17
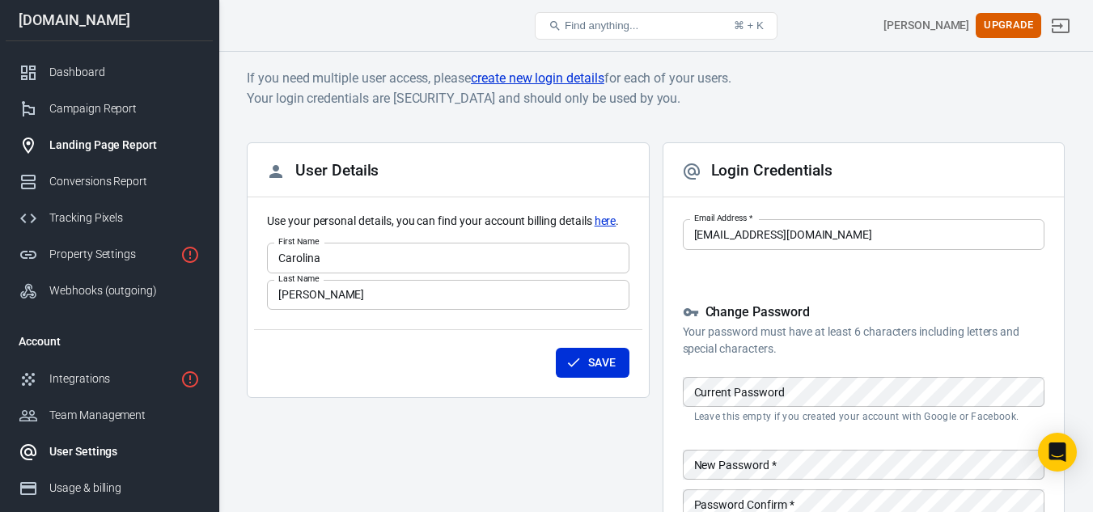
click at [116, 148] on div "Landing Page Report" at bounding box center [124, 145] width 151 height 17
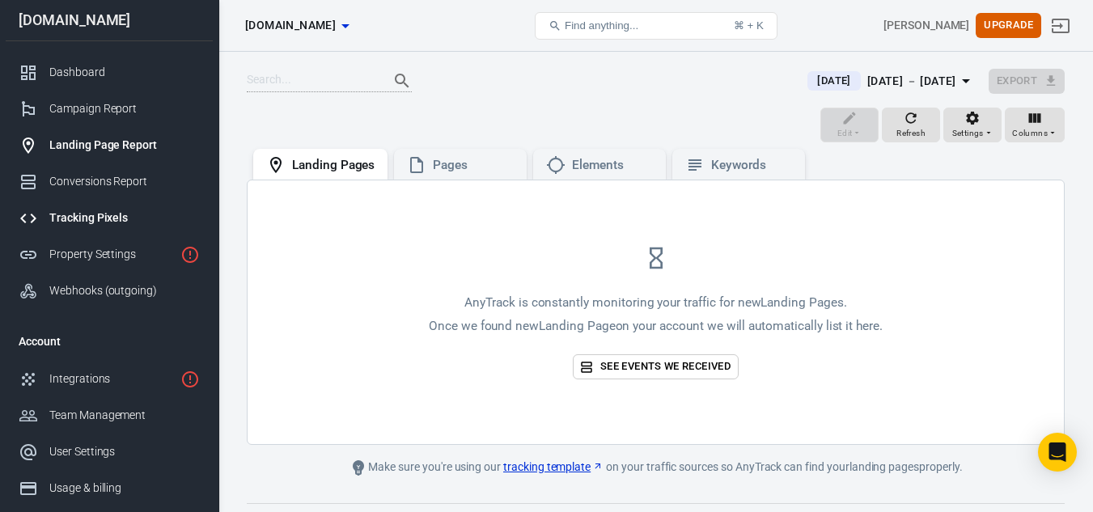
click at [100, 215] on div "Tracking Pixels" at bounding box center [124, 218] width 151 height 17
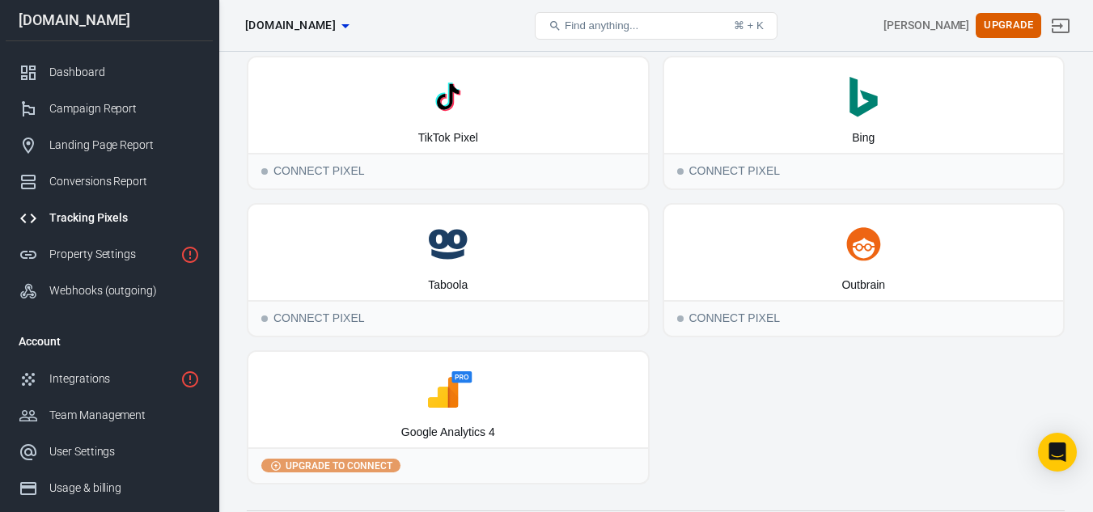
scroll to position [235, 0]
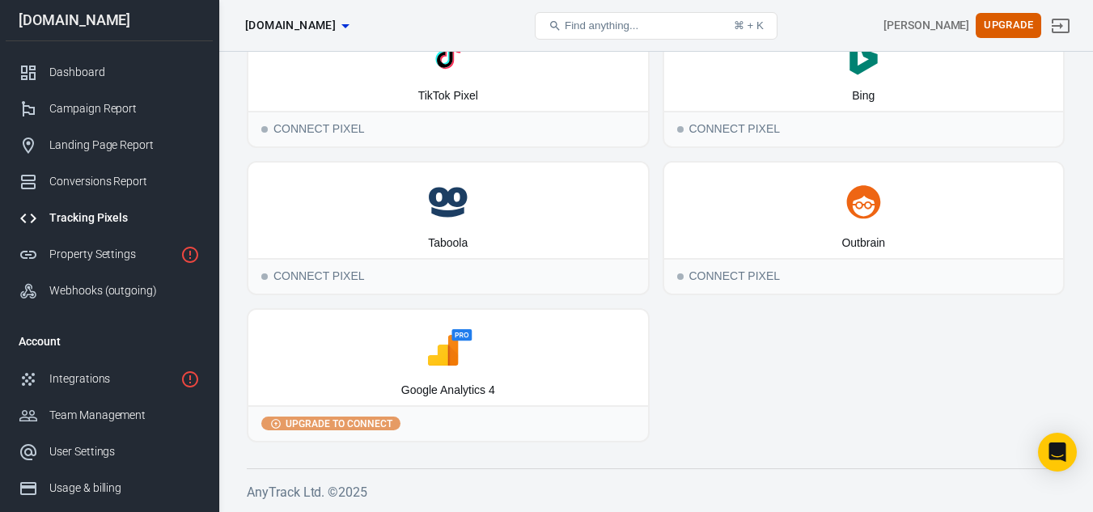
click at [460, 354] on icon at bounding box center [448, 349] width 387 height 40
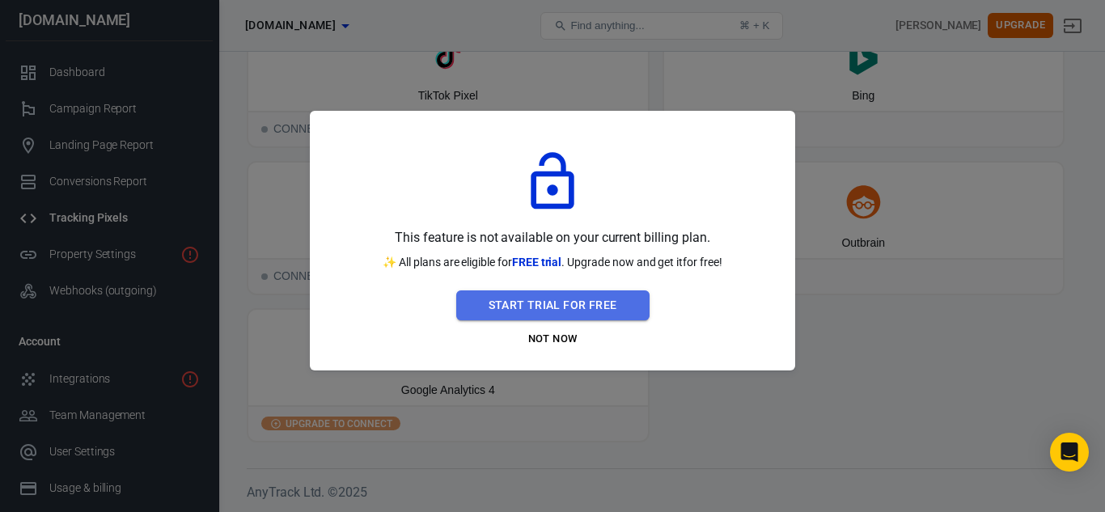
click at [576, 308] on button "Start Trial For Free" at bounding box center [552, 306] width 193 height 30
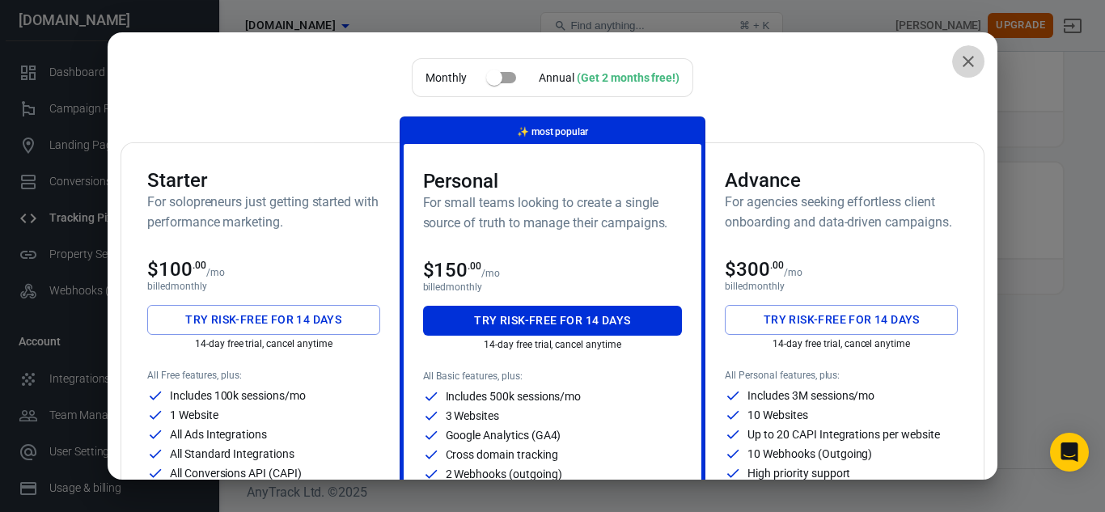
click at [959, 68] on icon "close" at bounding box center [968, 61] width 19 height 19
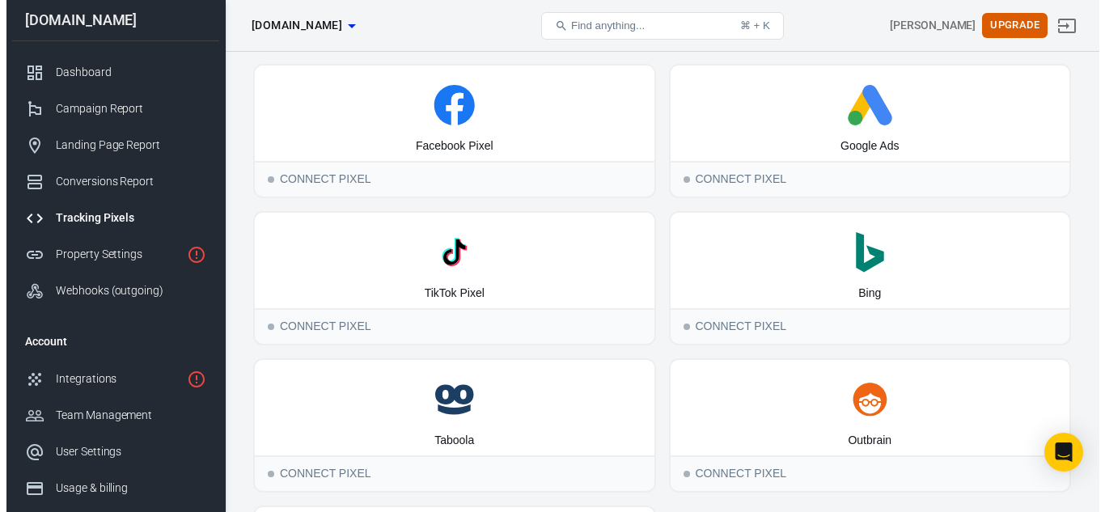
scroll to position [0, 0]
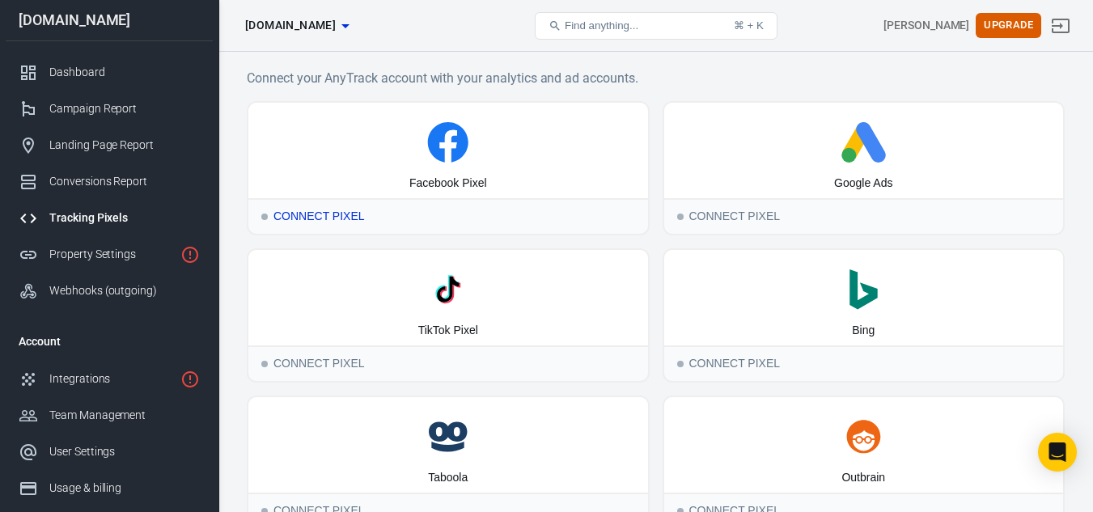
click at [487, 141] on icon at bounding box center [448, 142] width 387 height 40
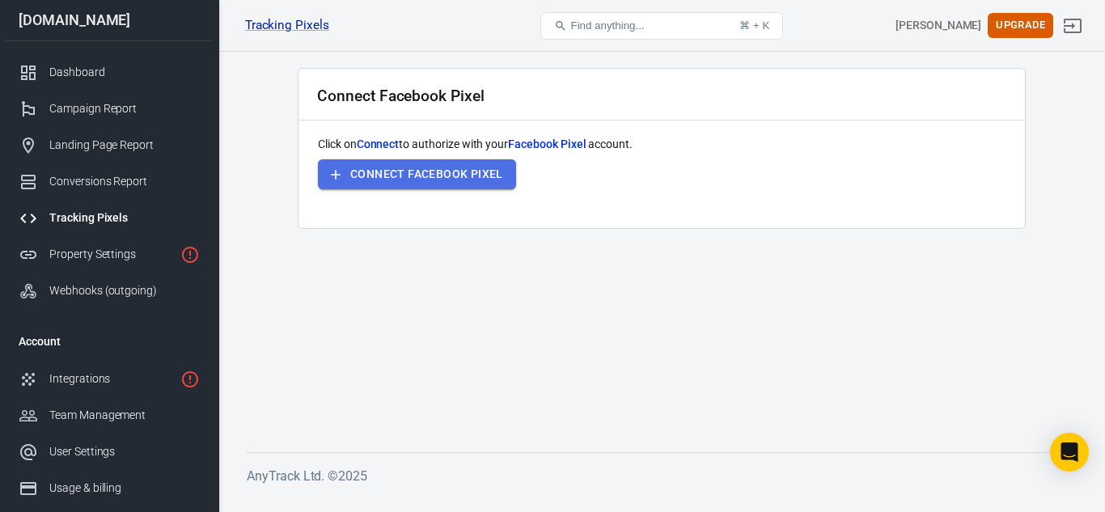
click at [454, 178] on button "Connect Facebook Pixel" at bounding box center [417, 174] width 198 height 30
